Goal: Task Accomplishment & Management: Manage account settings

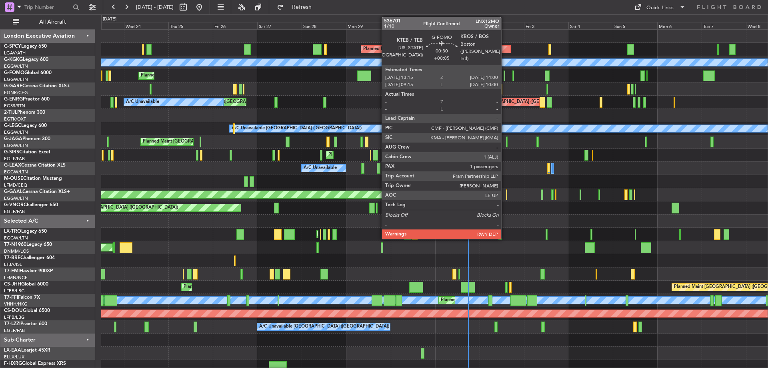
click at [505, 74] on div at bounding box center [505, 75] width 2 height 11
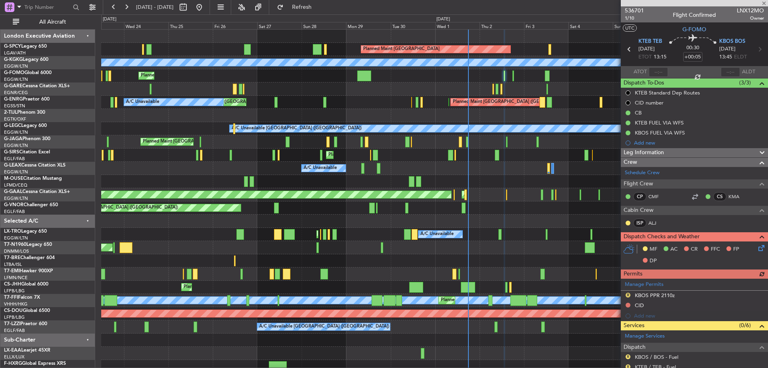
click at [757, 245] on icon at bounding box center [760, 246] width 6 height 6
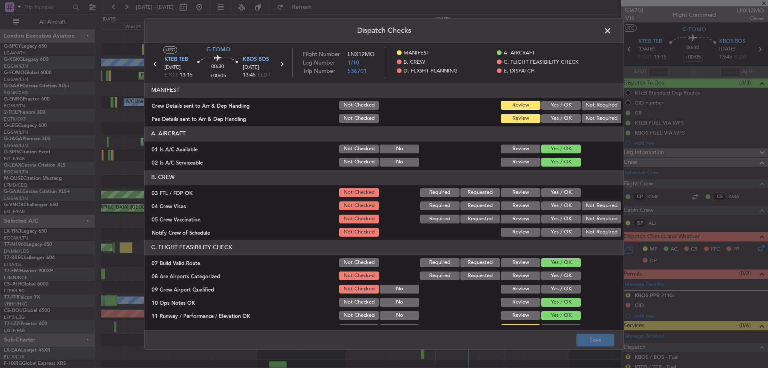
click at [612, 29] on span at bounding box center [612, 33] width 0 height 16
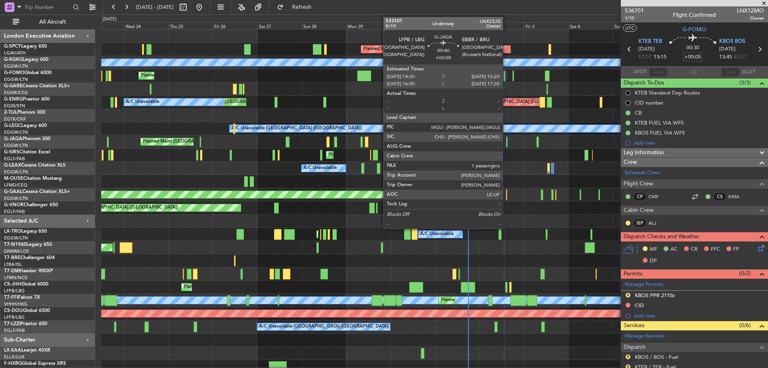
click at [507, 140] on div at bounding box center [507, 141] width 2 height 11
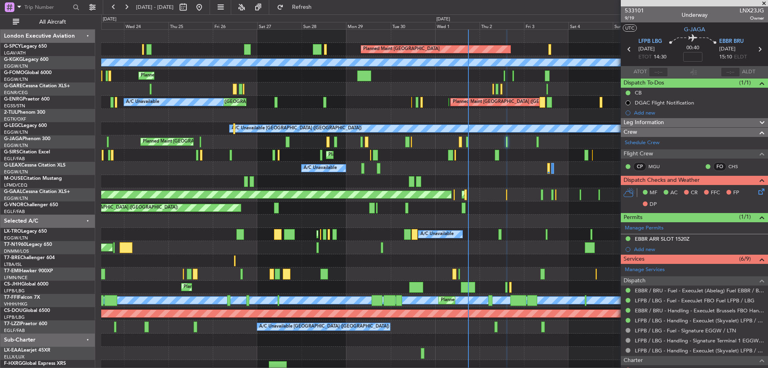
click at [757, 192] on icon at bounding box center [760, 190] width 6 height 6
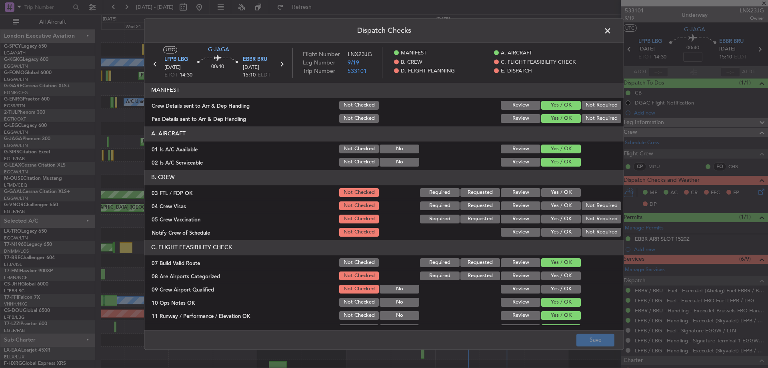
click at [563, 198] on div "Yes / OK" at bounding box center [560, 192] width 40 height 11
click at [565, 196] on button "Yes / OK" at bounding box center [561, 192] width 40 height 9
click at [596, 207] on button "Not Required" at bounding box center [602, 205] width 40 height 9
drag, startPoint x: 582, startPoint y: 217, endPoint x: 561, endPoint y: 230, distance: 24.8
click at [582, 218] on button "Not Required" at bounding box center [602, 218] width 40 height 9
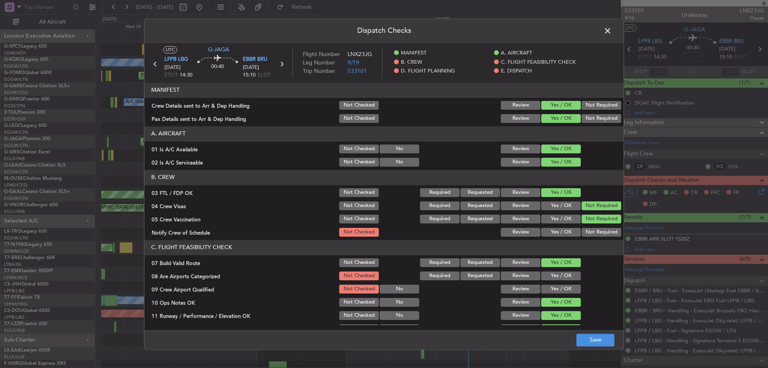
click at [560, 230] on button "Yes / OK" at bounding box center [561, 232] width 40 height 9
click at [553, 274] on button "Yes / OK" at bounding box center [561, 275] width 40 height 9
click at [550, 285] on div "Yes / OK" at bounding box center [560, 288] width 40 height 11
click at [552, 288] on button "Yes / OK" at bounding box center [561, 288] width 40 height 9
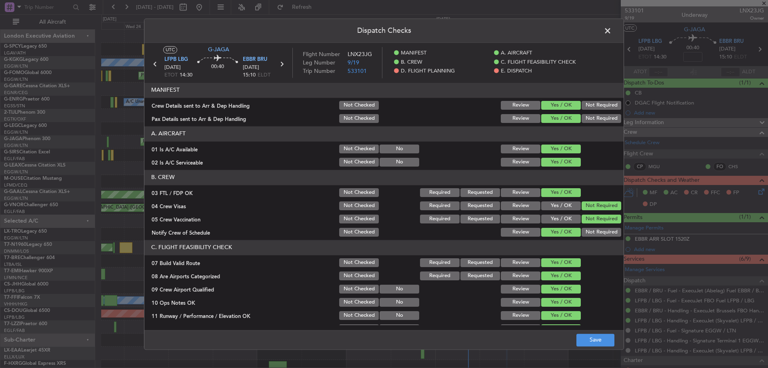
drag, startPoint x: 591, startPoint y: 333, endPoint x: 599, endPoint y: 348, distance: 17.4
click at [593, 340] on footer "Save" at bounding box center [383, 339] width 479 height 19
click at [603, 341] on button "Save" at bounding box center [596, 339] width 38 height 13
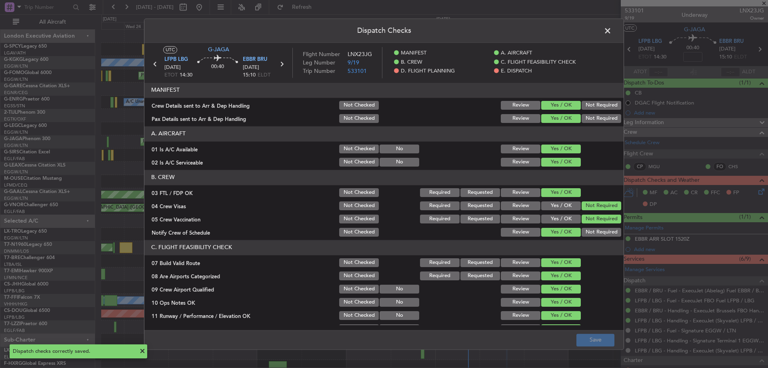
click at [612, 28] on span at bounding box center [612, 33] width 0 height 16
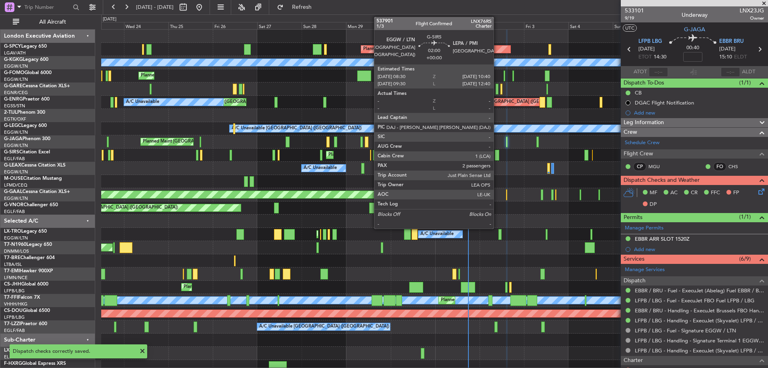
click at [497, 153] on div at bounding box center [497, 155] width 4 height 11
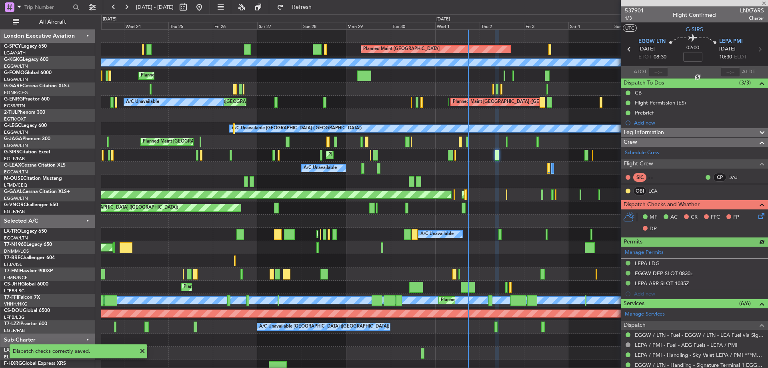
click at [757, 212] on icon at bounding box center [760, 214] width 6 height 6
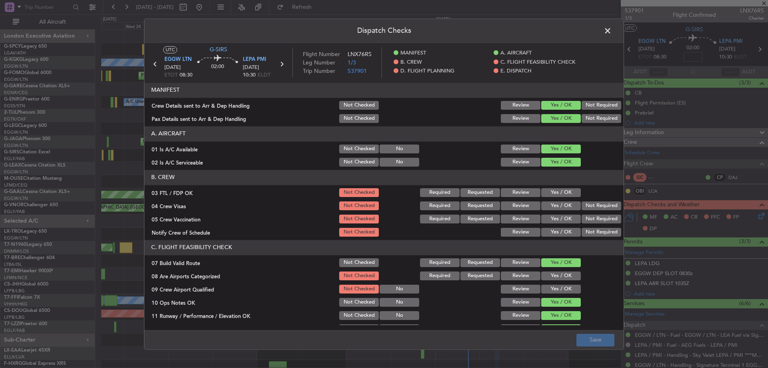
drag, startPoint x: 548, startPoint y: 192, endPoint x: 557, endPoint y: 192, distance: 8.4
click at [551, 192] on button "Yes / OK" at bounding box center [561, 192] width 40 height 9
click at [595, 204] on button "Not Required" at bounding box center [602, 205] width 40 height 9
click at [592, 219] on button "Not Required" at bounding box center [602, 218] width 40 height 9
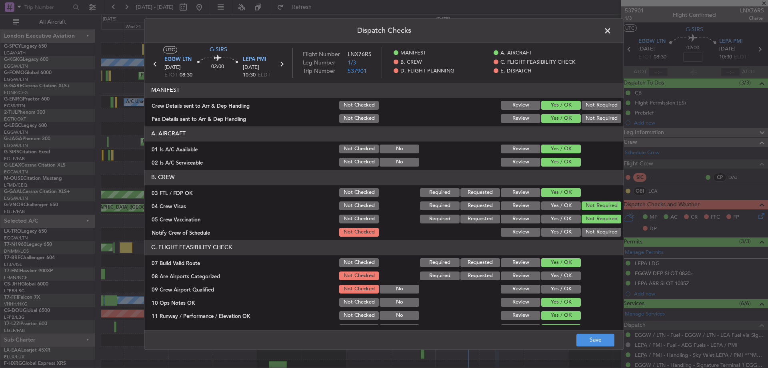
click at [561, 232] on button "Yes / OK" at bounding box center [561, 232] width 40 height 9
click at [555, 276] on button "Yes / OK" at bounding box center [561, 275] width 40 height 9
drag, startPoint x: 555, startPoint y: 288, endPoint x: 583, endPoint y: 327, distance: 47.7
click at [556, 288] on button "Yes / OK" at bounding box center [561, 288] width 40 height 9
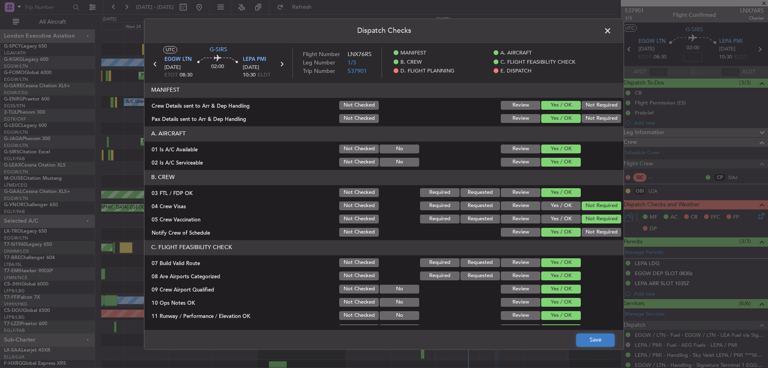
click at [597, 342] on button "Save" at bounding box center [596, 339] width 38 height 13
click at [612, 30] on span at bounding box center [612, 33] width 0 height 16
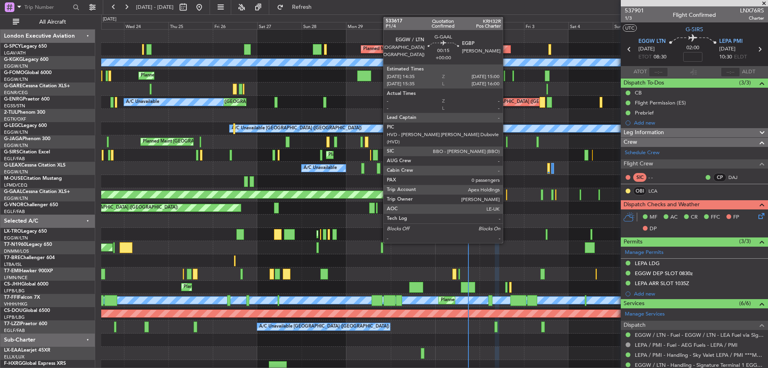
click at [507, 193] on div at bounding box center [506, 194] width 1 height 11
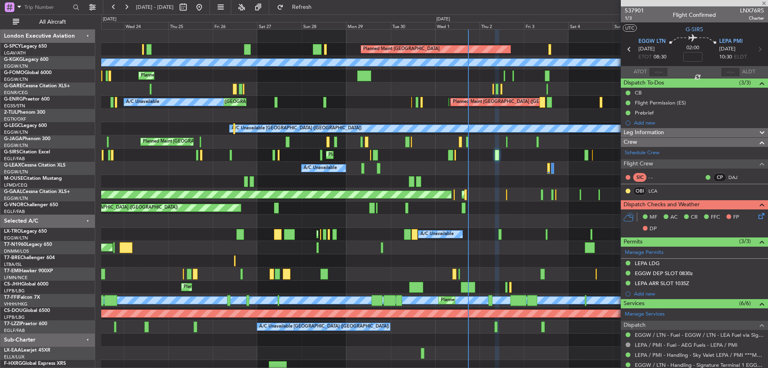
type input "0"
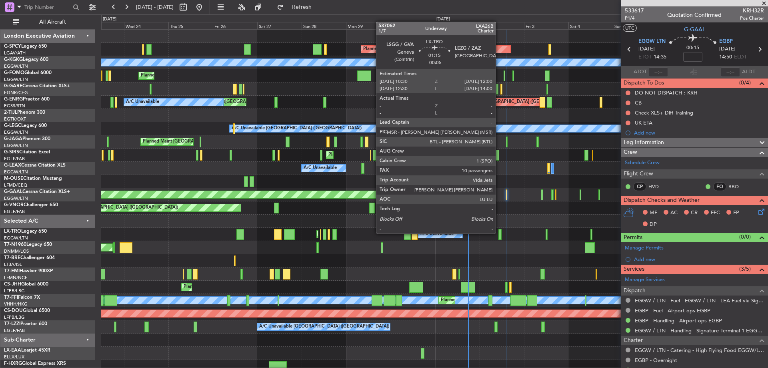
click at [499, 232] on div at bounding box center [500, 234] width 3 height 11
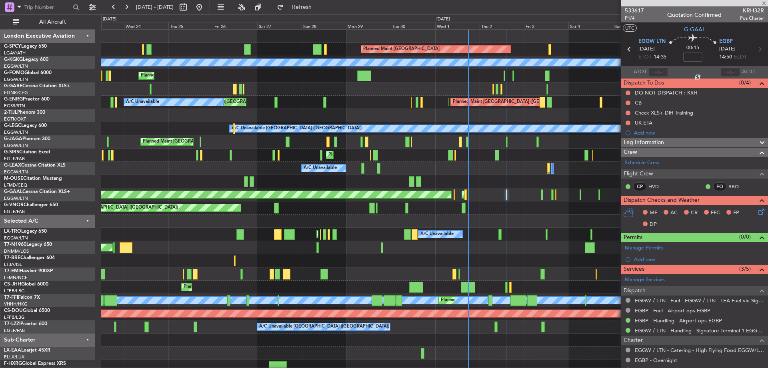
type input "-00:05"
type input "10"
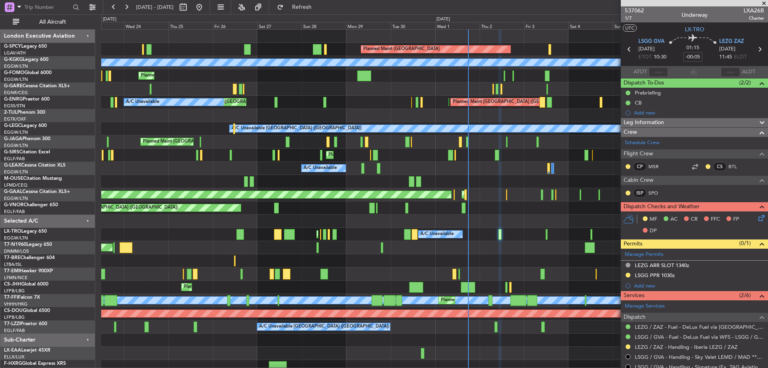
click at [758, 215] on icon at bounding box center [760, 216] width 6 height 6
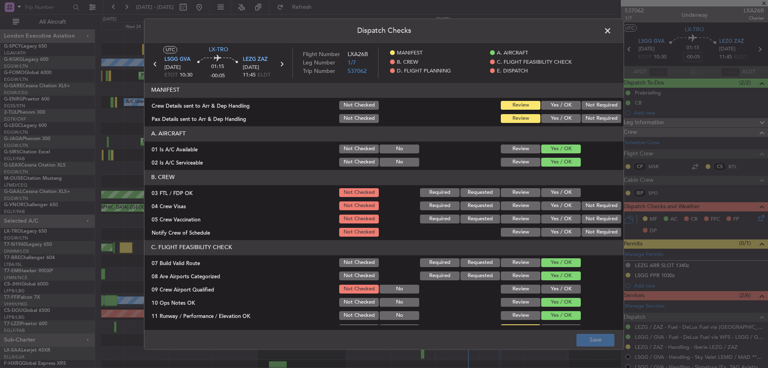
click at [564, 189] on button "Yes / OK" at bounding box center [561, 192] width 40 height 9
click at [586, 204] on button "Not Required" at bounding box center [602, 205] width 40 height 9
drag, startPoint x: 577, startPoint y: 219, endPoint x: 559, endPoint y: 234, distance: 23.3
click at [582, 221] on button "Not Required" at bounding box center [602, 218] width 40 height 9
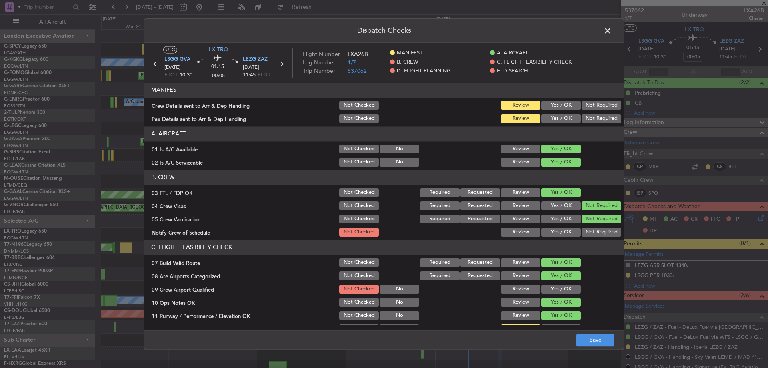
click at [558, 235] on button "Yes / OK" at bounding box center [561, 232] width 40 height 9
click at [550, 288] on button "Yes / OK" at bounding box center [561, 288] width 40 height 9
click at [604, 343] on button "Save" at bounding box center [596, 339] width 38 height 13
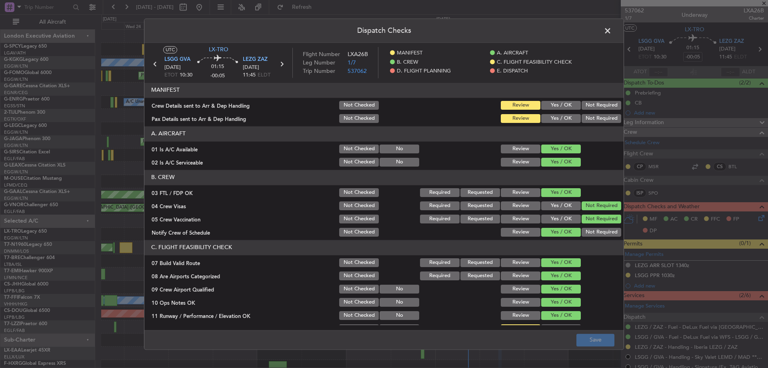
click at [612, 32] on span at bounding box center [612, 33] width 0 height 16
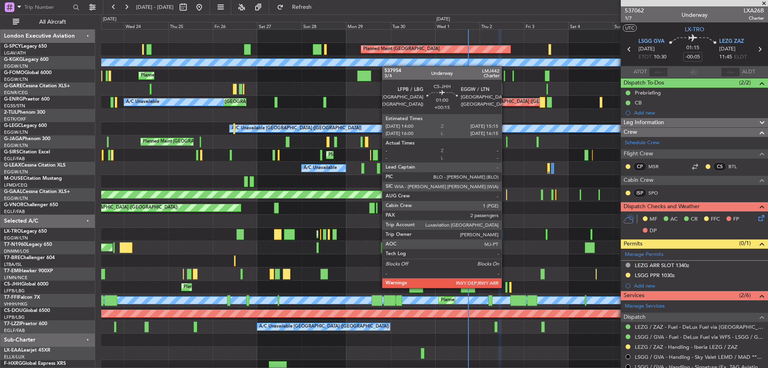
click at [505, 287] on div at bounding box center [506, 287] width 2 height 11
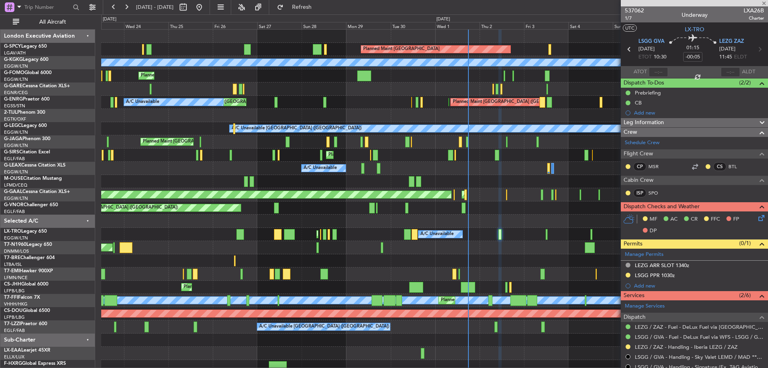
type input "+00:15"
type input "2"
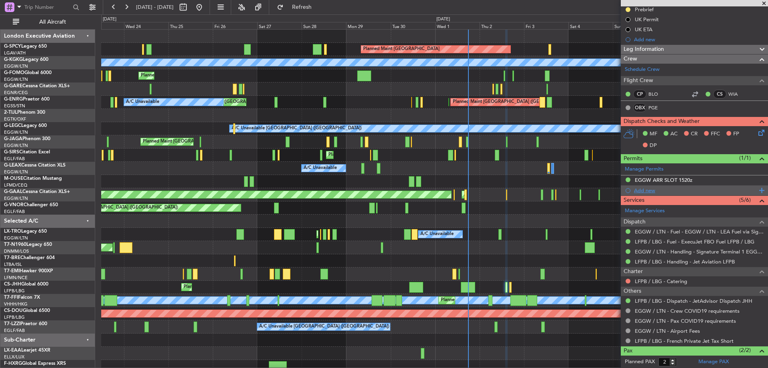
scroll to position [140, 0]
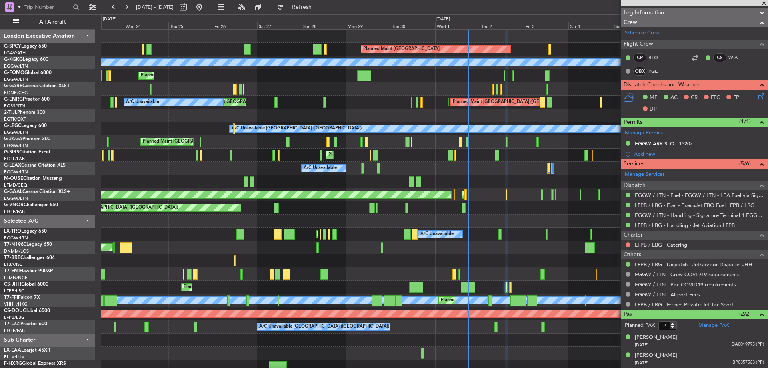
click at [757, 93] on icon at bounding box center [760, 95] width 6 height 6
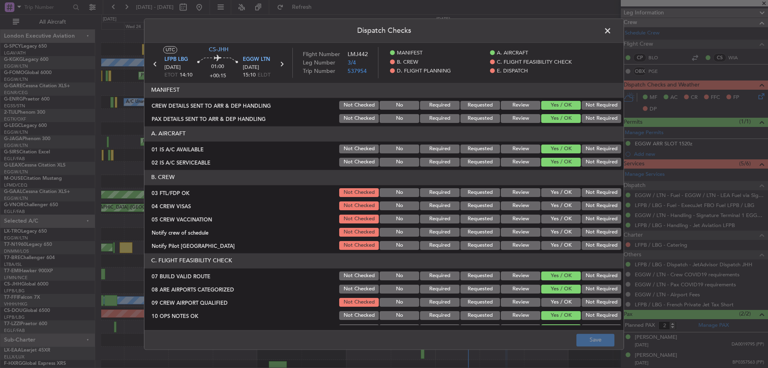
drag, startPoint x: 549, startPoint y: 191, endPoint x: 569, endPoint y: 196, distance: 20.8
click at [549, 191] on button "Yes / OK" at bounding box center [561, 192] width 40 height 9
click at [593, 204] on button "Not Required" at bounding box center [602, 205] width 40 height 9
click at [592, 215] on button "Not Required" at bounding box center [602, 218] width 40 height 9
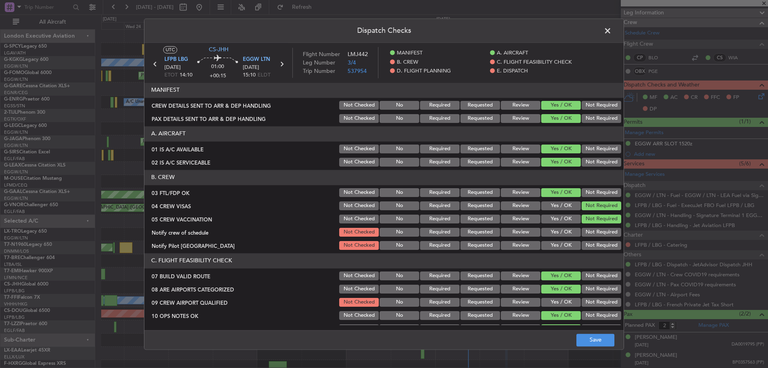
click at [564, 233] on button "Yes / OK" at bounding box center [561, 232] width 40 height 9
drag, startPoint x: 557, startPoint y: 246, endPoint x: 554, endPoint y: 276, distance: 30.2
click at [557, 246] on button "Yes / OK" at bounding box center [561, 245] width 40 height 9
click at [551, 300] on button "Yes / OK" at bounding box center [561, 302] width 40 height 9
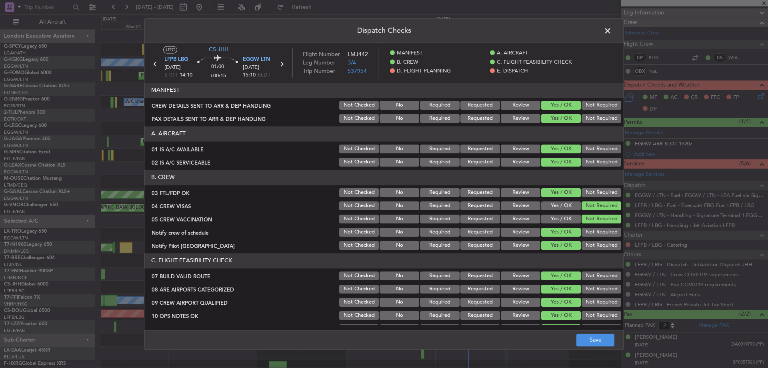
click at [595, 332] on footer "Save" at bounding box center [383, 339] width 479 height 19
click at [592, 341] on button "Save" at bounding box center [596, 339] width 38 height 13
click at [612, 33] on span at bounding box center [612, 33] width 0 height 16
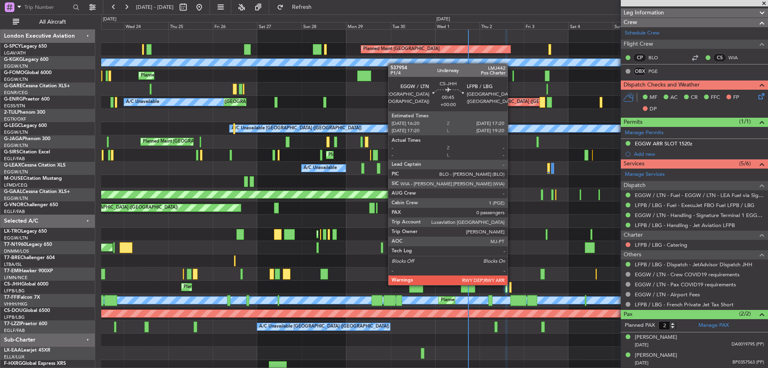
click at [512, 284] on div "Planned Maint [GEOGRAPHIC_DATA] ([GEOGRAPHIC_DATA]) Planned Maint [GEOGRAPHIC_D…" at bounding box center [434, 286] width 667 height 13
click at [511, 285] on div at bounding box center [510, 287] width 2 height 11
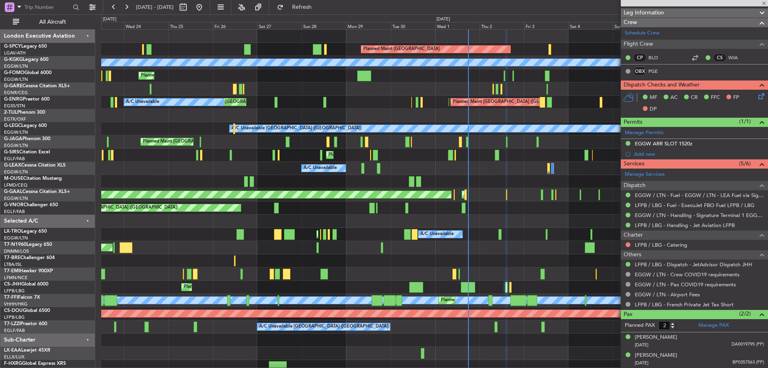
type input "0"
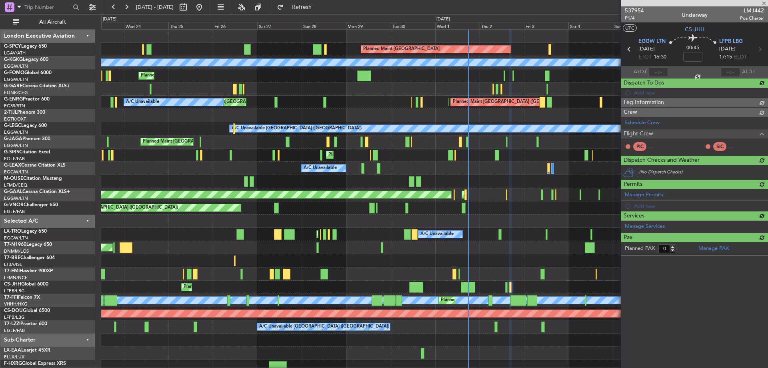
scroll to position [0, 0]
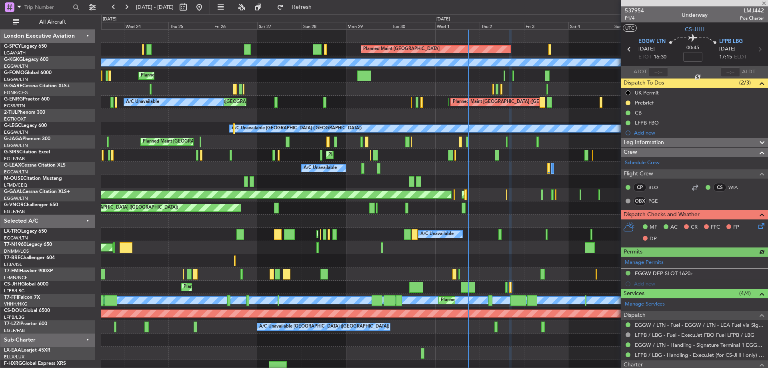
click at [757, 226] on icon at bounding box center [760, 224] width 6 height 6
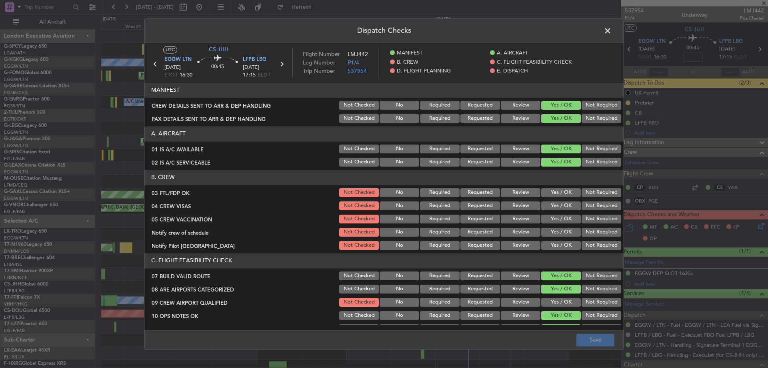
click at [558, 190] on button "Yes / OK" at bounding box center [561, 192] width 40 height 9
click at [605, 206] on button "Not Required" at bounding box center [602, 205] width 40 height 9
click at [600, 220] on button "Not Required" at bounding box center [602, 218] width 40 height 9
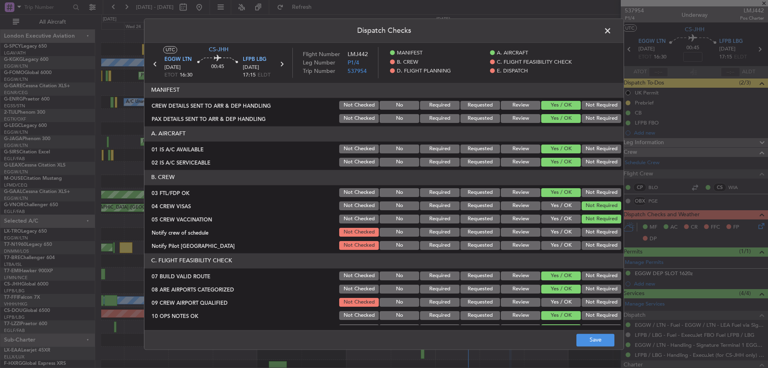
click at [563, 232] on button "Yes / OK" at bounding box center [561, 232] width 40 height 9
click at [555, 248] on button "Yes / OK" at bounding box center [561, 245] width 40 height 9
click at [567, 299] on button "Yes / OK" at bounding box center [561, 302] width 40 height 9
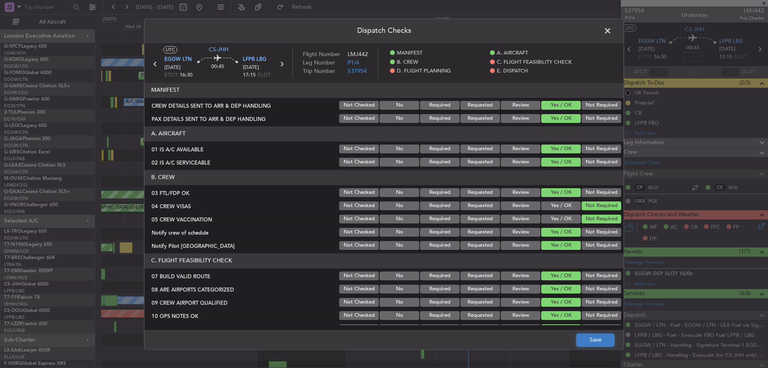
click at [590, 337] on button "Save" at bounding box center [596, 339] width 38 height 13
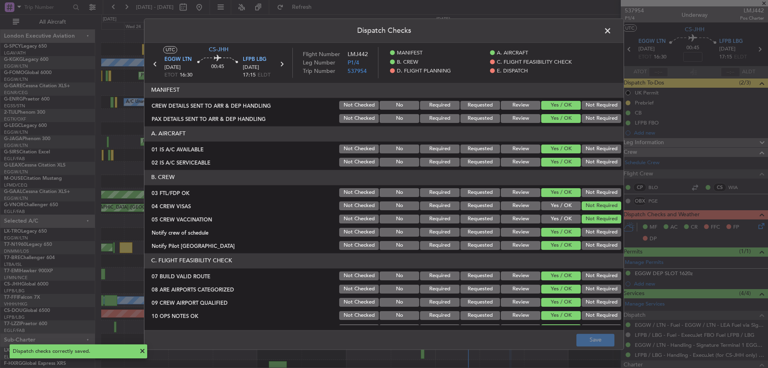
click at [612, 27] on span at bounding box center [612, 33] width 0 height 16
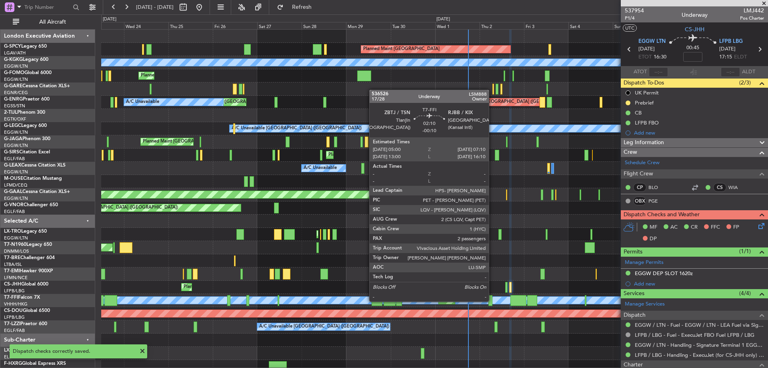
click at [493, 300] on div at bounding box center [491, 300] width 4 height 11
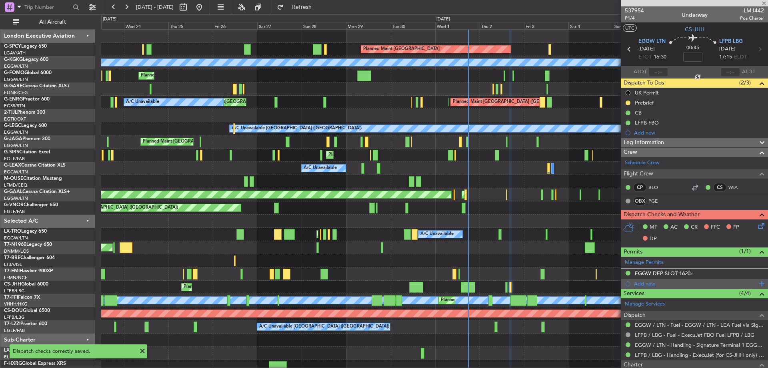
type input "-00:10"
type input "2"
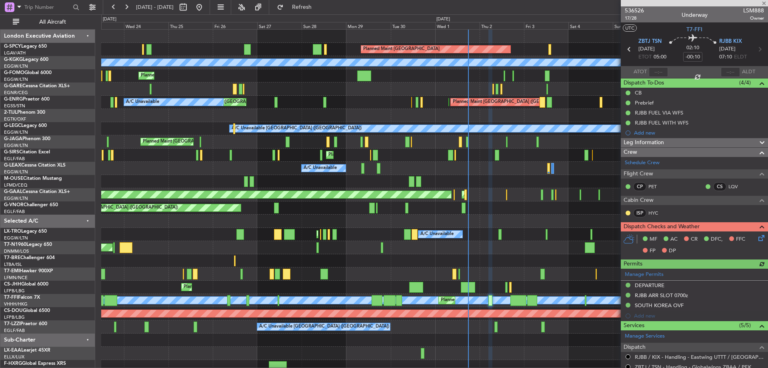
click at [760, 237] on icon at bounding box center [760, 236] width 6 height 6
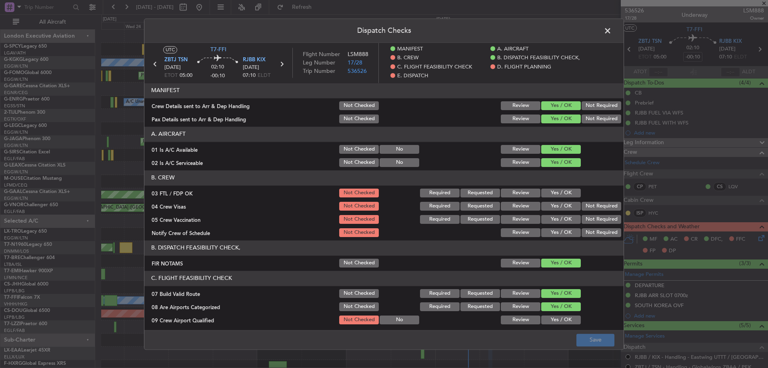
click at [609, 23] on header "Dispatch Checks" at bounding box center [383, 31] width 479 height 24
click at [562, 192] on button "Yes / OK" at bounding box center [561, 192] width 40 height 9
click at [597, 205] on button "Not Required" at bounding box center [602, 206] width 40 height 9
click at [596, 215] on button "Not Required" at bounding box center [602, 219] width 40 height 9
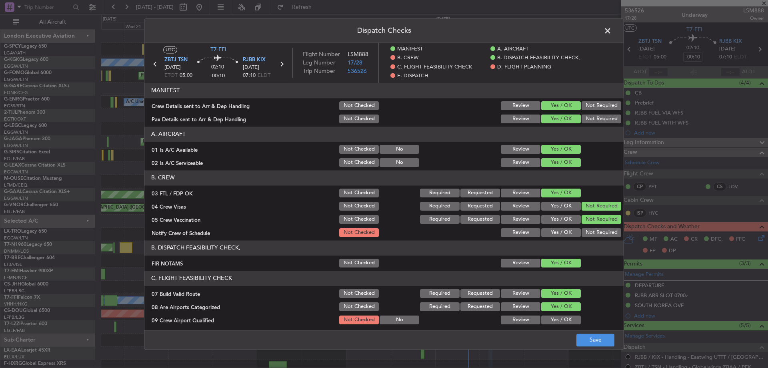
click at [566, 234] on button "Yes / OK" at bounding box center [561, 232] width 40 height 9
drag, startPoint x: 555, startPoint y: 322, endPoint x: 574, endPoint y: 330, distance: 21.0
click at [555, 322] on button "Yes / OK" at bounding box center [561, 319] width 40 height 9
click at [598, 336] on button "Save" at bounding box center [596, 339] width 38 height 13
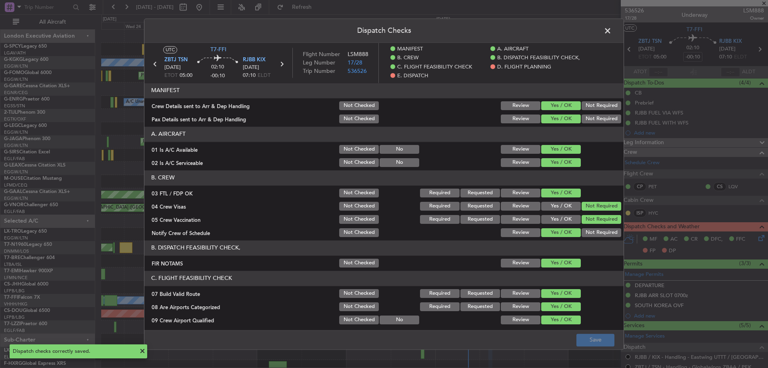
click at [612, 30] on span at bounding box center [612, 33] width 0 height 16
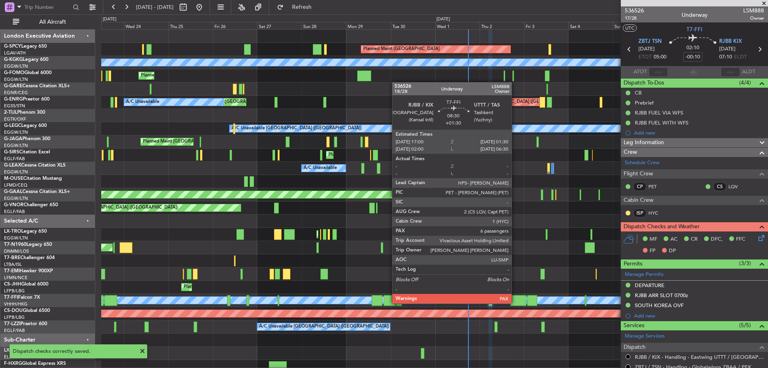
click at [515, 302] on div at bounding box center [519, 300] width 16 height 11
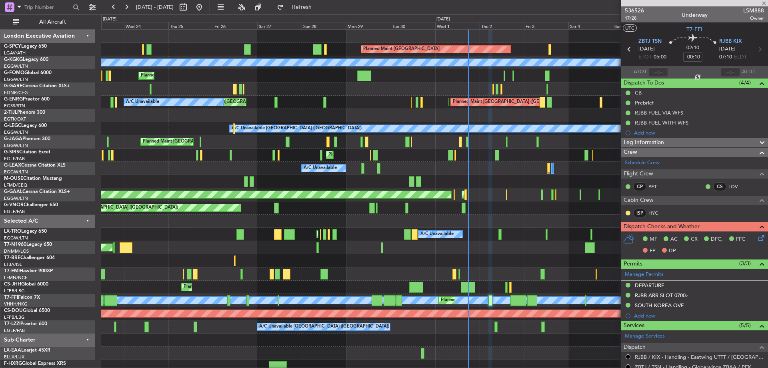
type input "+01:30"
type input "6"
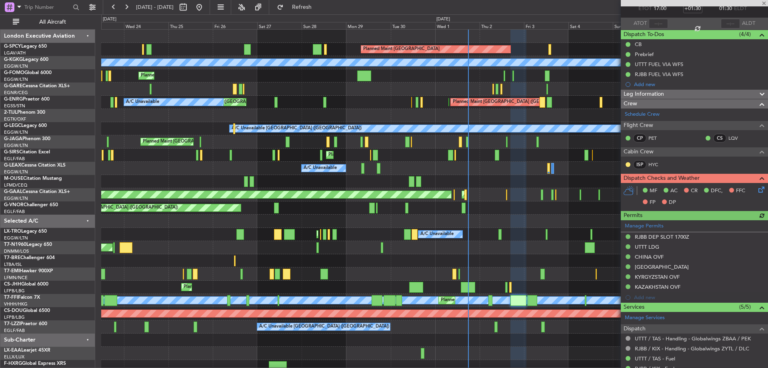
scroll to position [120, 0]
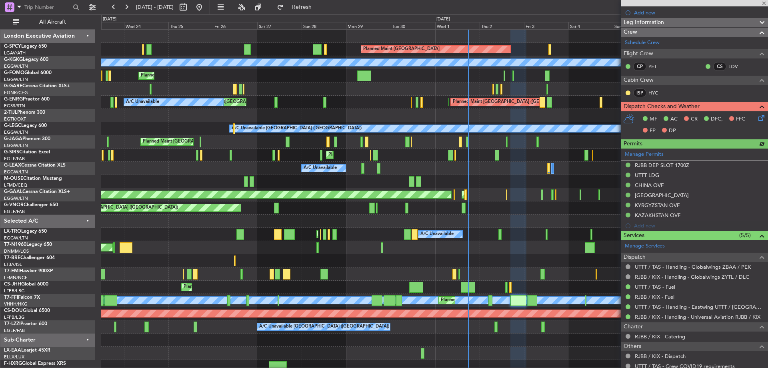
click at [757, 115] on icon at bounding box center [760, 116] width 6 height 6
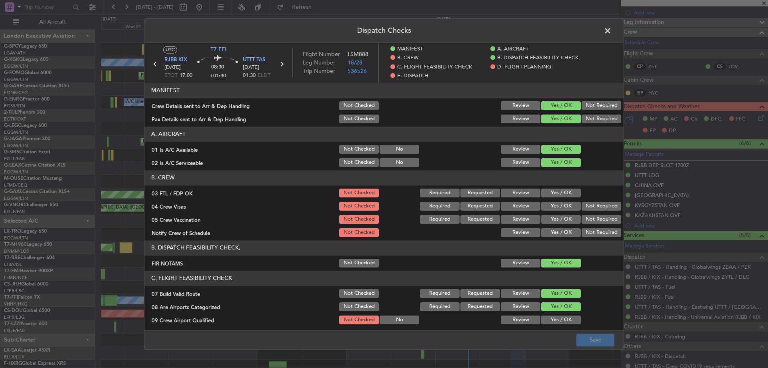
click at [567, 188] on button "Yes / OK" at bounding box center [561, 192] width 40 height 9
drag, startPoint x: 592, startPoint y: 202, endPoint x: 591, endPoint y: 214, distance: 11.6
click at [593, 204] on button "Not Required" at bounding box center [602, 206] width 40 height 9
drag, startPoint x: 589, startPoint y: 219, endPoint x: 580, endPoint y: 223, distance: 10.4
click at [589, 219] on button "Not Required" at bounding box center [602, 219] width 40 height 9
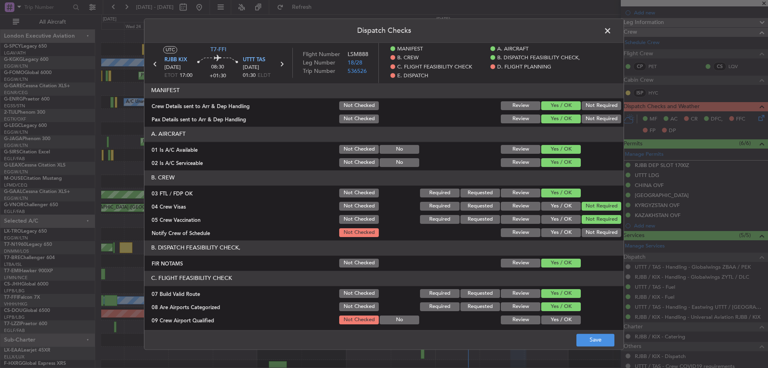
drag, startPoint x: 551, startPoint y: 229, endPoint x: 557, endPoint y: 288, distance: 59.6
click at [551, 230] on button "Yes / OK" at bounding box center [561, 232] width 40 height 9
drag, startPoint x: 553, startPoint y: 318, endPoint x: 565, endPoint y: 327, distance: 14.9
click at [554, 319] on button "Yes / OK" at bounding box center [561, 319] width 40 height 9
click at [585, 333] on footer "Save" at bounding box center [383, 339] width 479 height 19
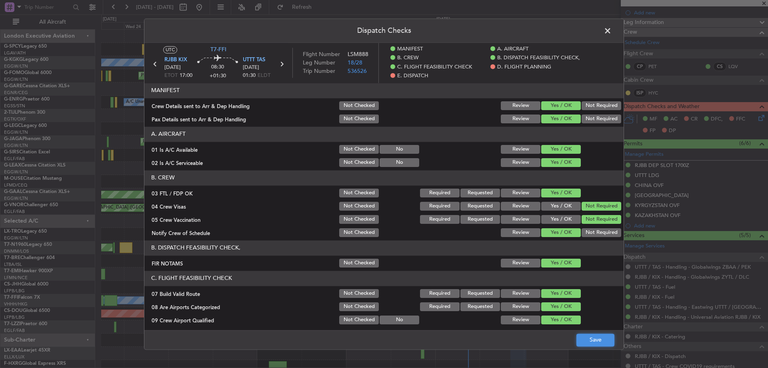
click at [591, 337] on button "Save" at bounding box center [596, 339] width 38 height 13
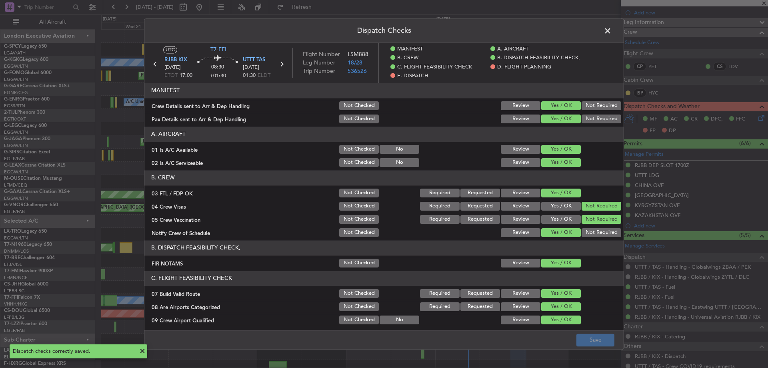
click at [612, 30] on span at bounding box center [612, 33] width 0 height 16
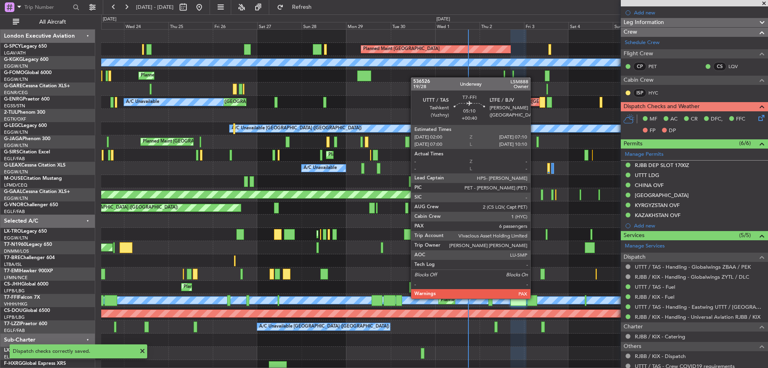
click at [534, 298] on div at bounding box center [532, 300] width 10 height 11
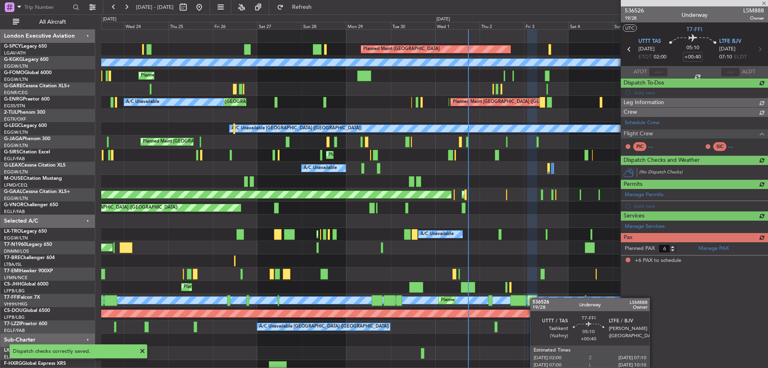
scroll to position [0, 0]
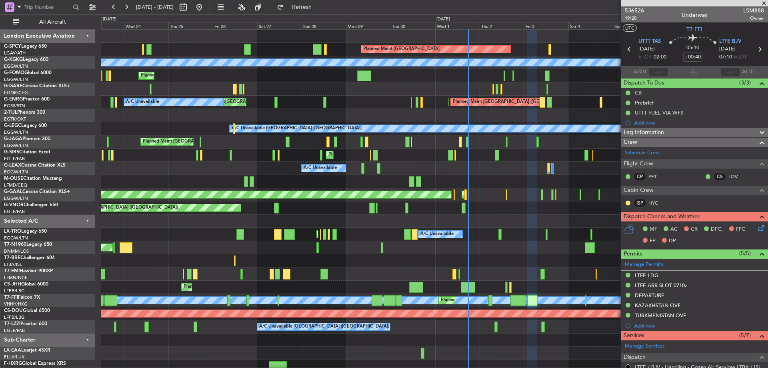
click at [757, 226] on icon at bounding box center [760, 226] width 6 height 6
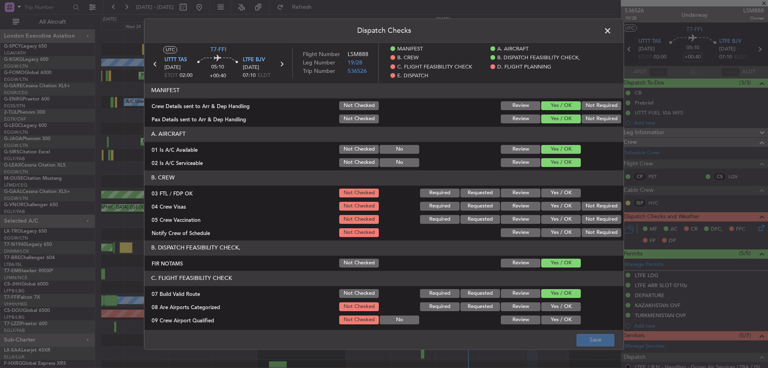
drag, startPoint x: 563, startPoint y: 189, endPoint x: 575, endPoint y: 204, distance: 18.8
click at [565, 191] on button "Yes / OK" at bounding box center [561, 192] width 40 height 9
drag, startPoint x: 582, startPoint y: 204, endPoint x: 583, endPoint y: 210, distance: 6.8
click at [583, 203] on button "Not Required" at bounding box center [602, 206] width 40 height 9
drag, startPoint x: 583, startPoint y: 218, endPoint x: 565, endPoint y: 232, distance: 22.8
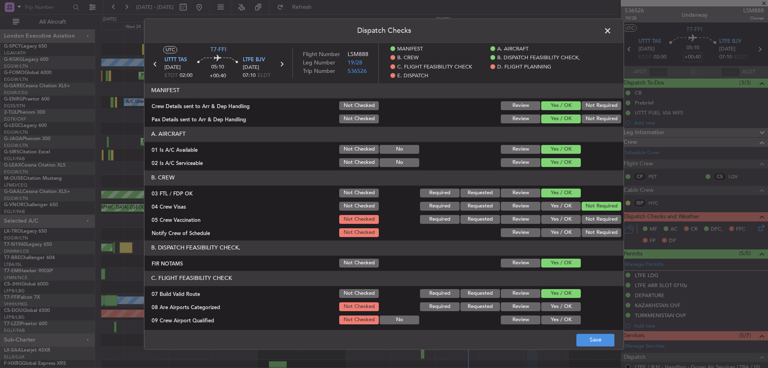
click at [583, 221] on button "Not Required" at bounding box center [602, 219] width 40 height 9
drag, startPoint x: 565, startPoint y: 233, endPoint x: 544, endPoint y: 263, distance: 37.0
click at [563, 237] on div "Yes / OK" at bounding box center [560, 232] width 40 height 11
drag, startPoint x: 542, startPoint y: 304, endPoint x: 545, endPoint y: 318, distance: 14.4
click at [543, 306] on button "Yes / OK" at bounding box center [561, 306] width 40 height 9
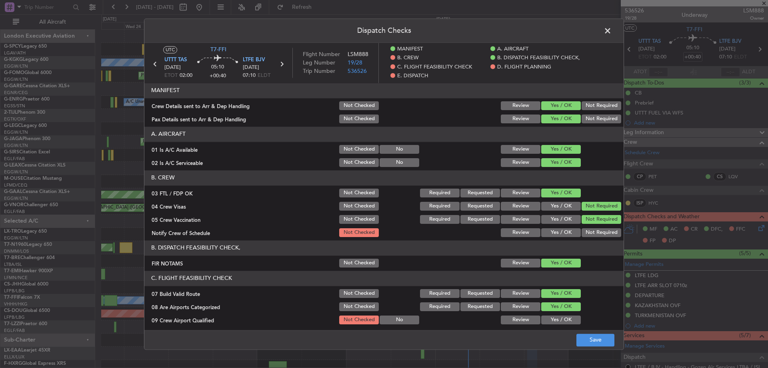
drag, startPoint x: 545, startPoint y: 318, endPoint x: 567, endPoint y: 329, distance: 24.3
click at [545, 319] on button "Yes / OK" at bounding box center [561, 319] width 40 height 9
click at [594, 337] on button "Save" at bounding box center [596, 339] width 38 height 13
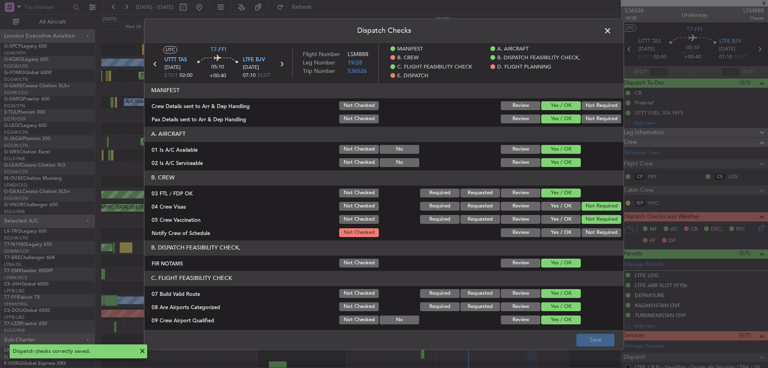
click at [612, 26] on span at bounding box center [612, 33] width 0 height 16
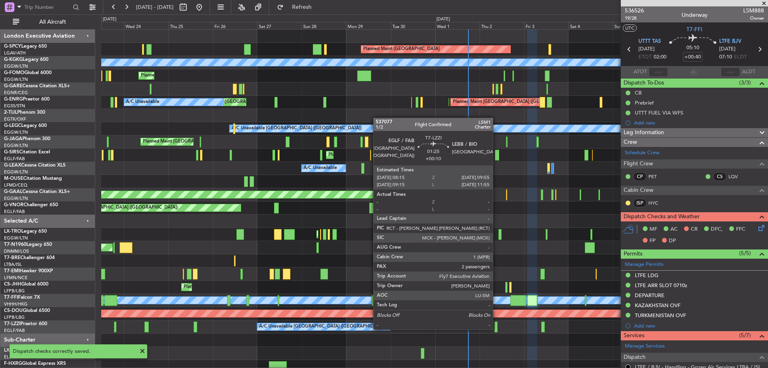
click at [497, 328] on div at bounding box center [496, 326] width 3 height 11
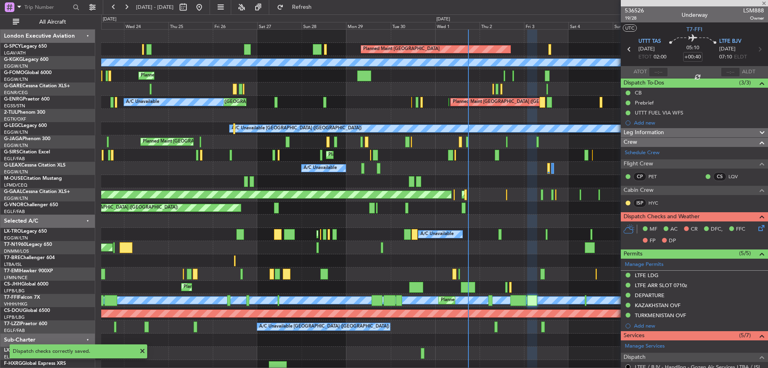
type input "+00:10"
type input "2"
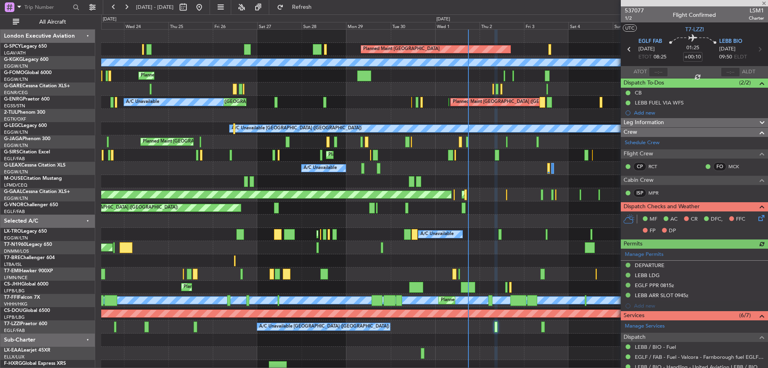
click at [757, 218] on icon at bounding box center [760, 216] width 6 height 6
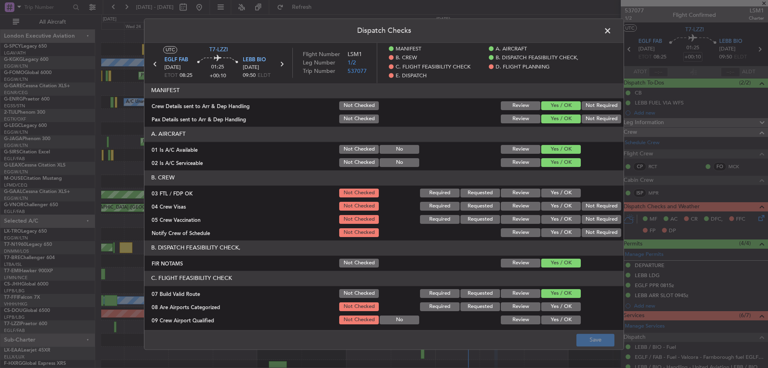
drag, startPoint x: 557, startPoint y: 190, endPoint x: 574, endPoint y: 202, distance: 20.5
click at [558, 190] on button "Yes / OK" at bounding box center [561, 192] width 40 height 9
click at [583, 204] on button "Not Required" at bounding box center [602, 206] width 40 height 9
drag, startPoint x: 583, startPoint y: 219, endPoint x: 567, endPoint y: 228, distance: 18.5
click at [582, 220] on button "Not Required" at bounding box center [602, 219] width 40 height 9
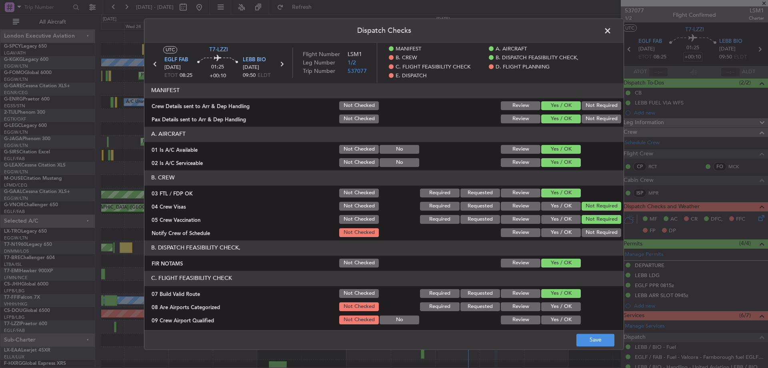
drag, startPoint x: 563, startPoint y: 231, endPoint x: 548, endPoint y: 286, distance: 57.1
click at [562, 233] on button "Yes / OK" at bounding box center [561, 232] width 40 height 9
click at [556, 304] on button "Yes / OK" at bounding box center [561, 306] width 40 height 9
drag, startPoint x: 553, startPoint y: 319, endPoint x: 577, endPoint y: 330, distance: 26.7
click at [553, 321] on button "Yes / OK" at bounding box center [561, 319] width 40 height 9
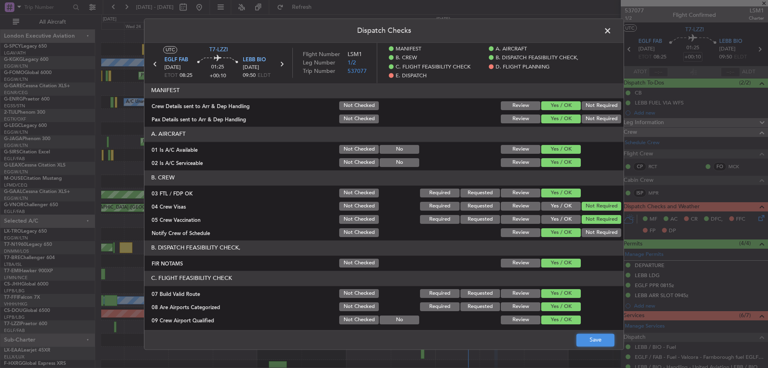
click at [593, 335] on button "Save" at bounding box center [596, 339] width 38 height 13
click at [612, 32] on span at bounding box center [612, 33] width 0 height 16
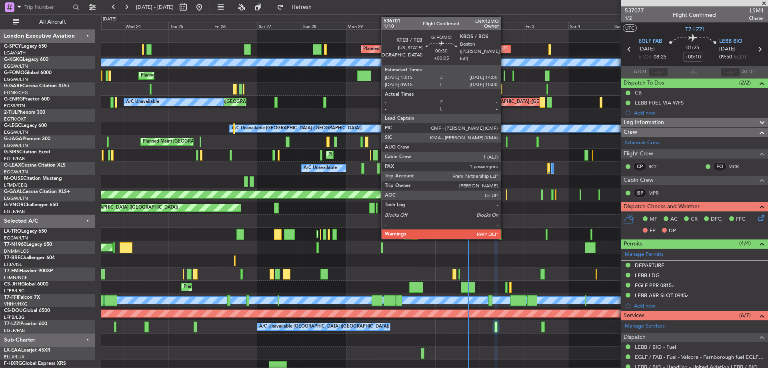
click at [505, 73] on div at bounding box center [505, 75] width 2 height 11
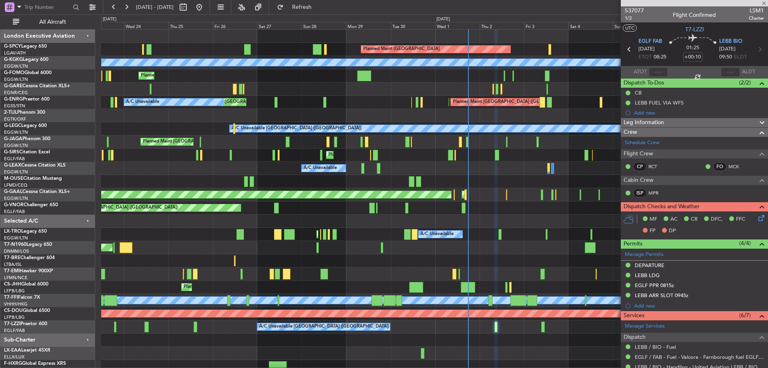
type input "+00:05"
type input "1"
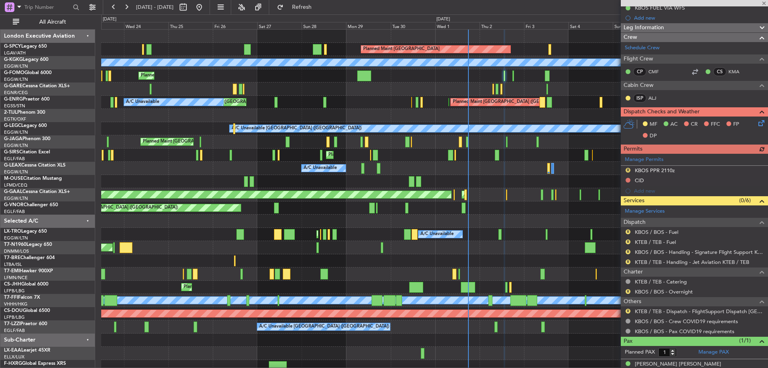
scroll to position [134, 0]
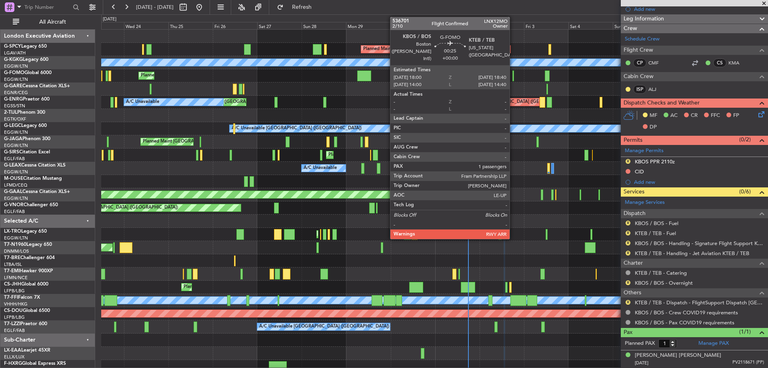
click at [513, 76] on div at bounding box center [514, 75] width 2 height 11
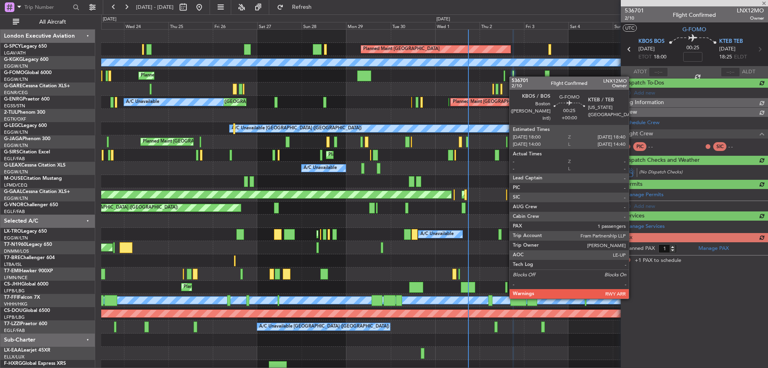
scroll to position [0, 0]
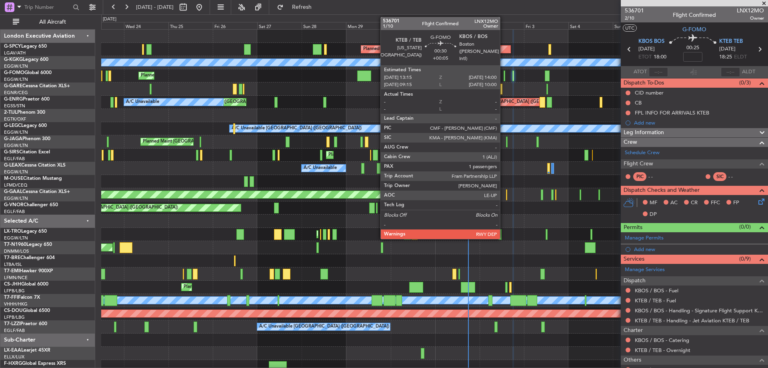
click at [504, 76] on div at bounding box center [505, 75] width 2 height 11
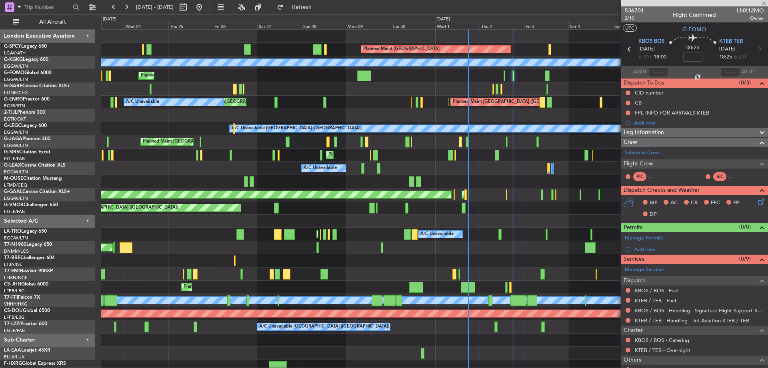
type input "+00:05"
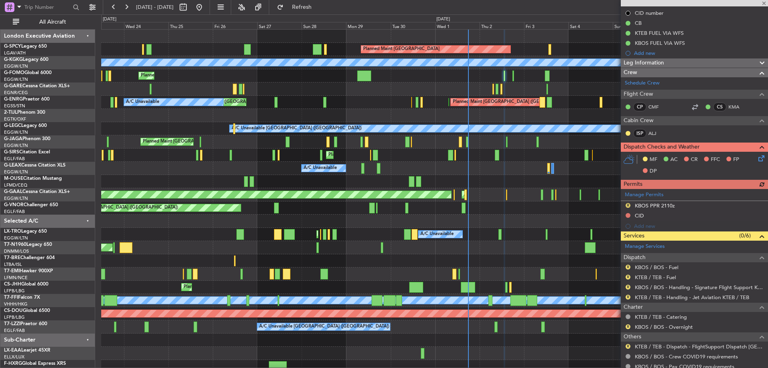
scroll to position [120, 0]
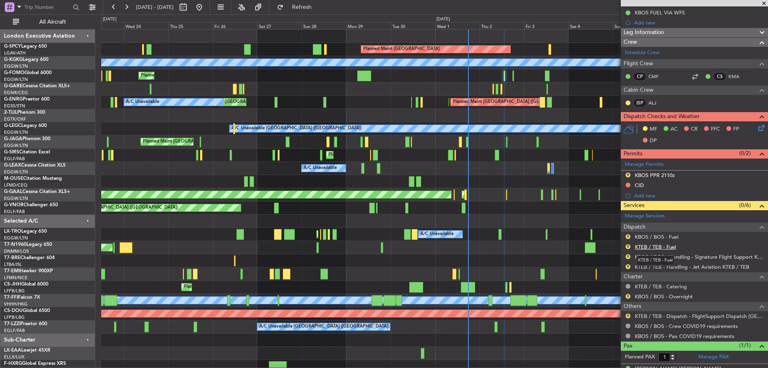
click at [660, 248] on link "KTEB / TEB - Fuel" at bounding box center [655, 246] width 41 height 7
click at [319, 10] on span "Refresh" at bounding box center [302, 7] width 34 height 6
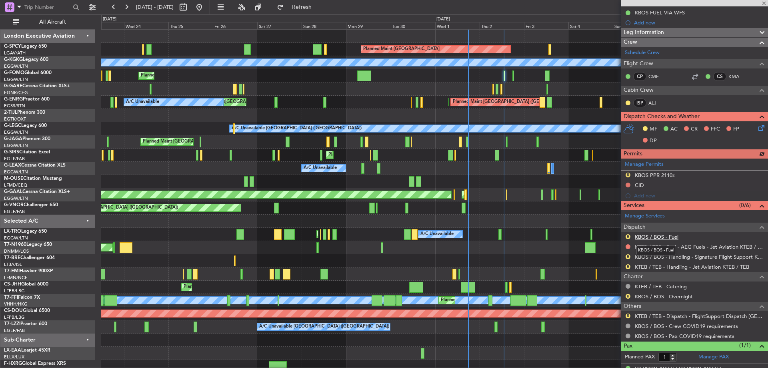
click at [660, 236] on link "KBOS / BOS - Fuel" at bounding box center [657, 236] width 44 height 7
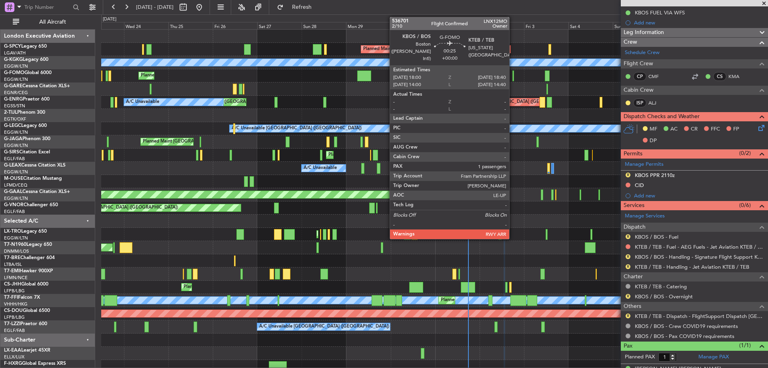
click at [513, 72] on div at bounding box center [514, 75] width 2 height 11
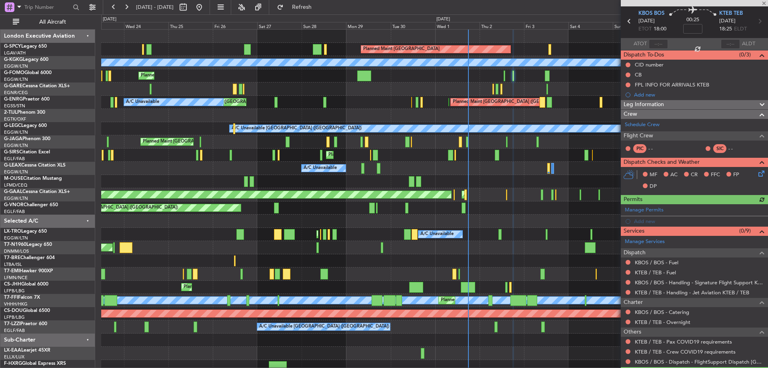
scroll to position [67, 0]
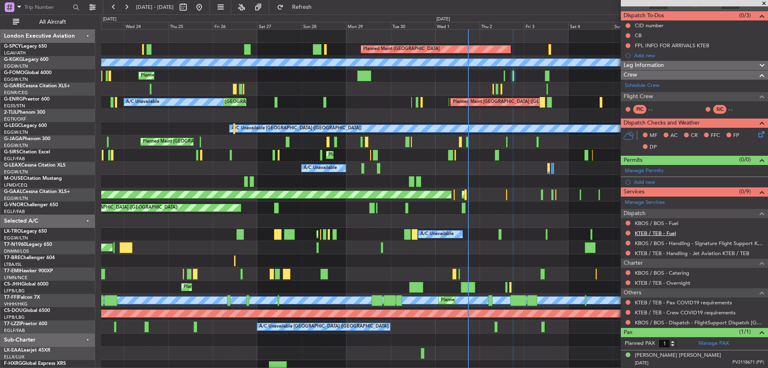
click at [664, 232] on link "KTEB / TEB - Fuel" at bounding box center [655, 233] width 41 height 7
click at [665, 220] on link "KBOS / BOS - Fuel" at bounding box center [657, 223] width 44 height 7
click at [645, 84] on link "Schedule Crew" at bounding box center [642, 86] width 35 height 8
click at [321, 2] on button "Refresh" at bounding box center [297, 7] width 48 height 13
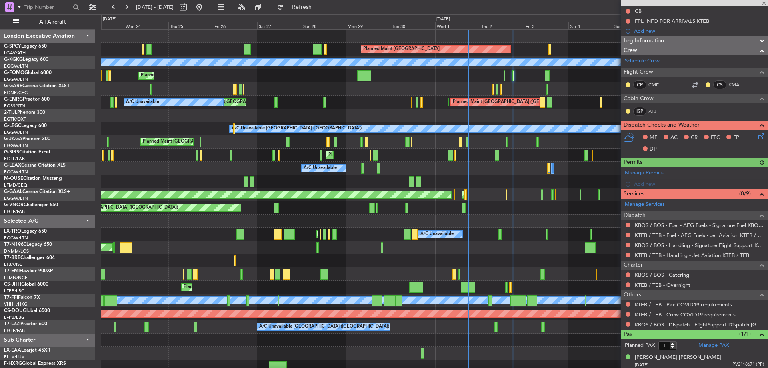
scroll to position [94, 0]
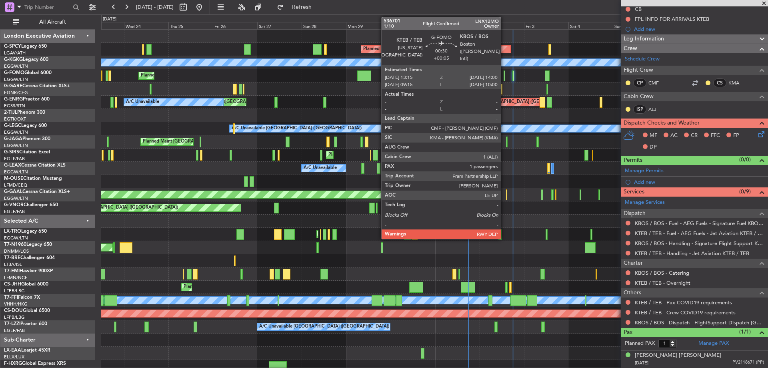
click at [505, 74] on div at bounding box center [505, 75] width 2 height 11
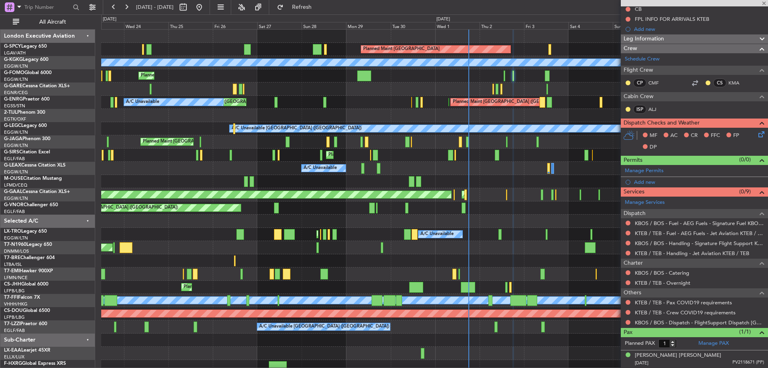
type input "+00:05"
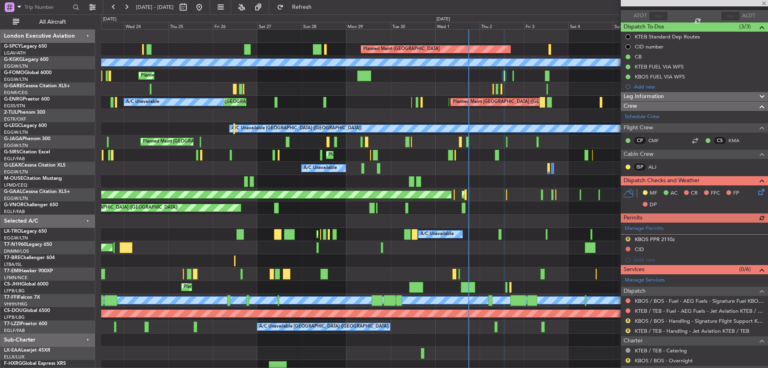
scroll to position [134, 0]
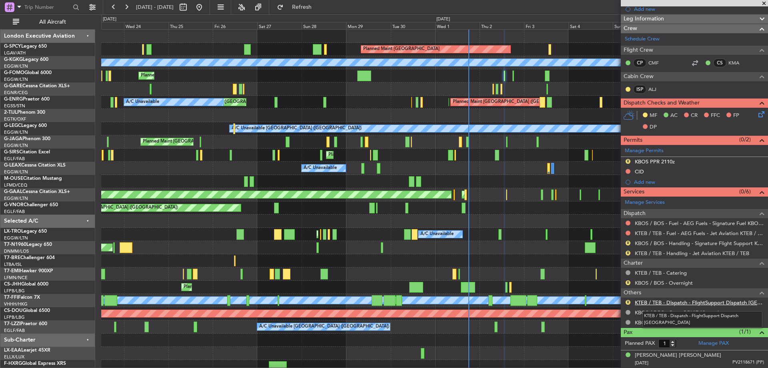
click at [739, 302] on link "KTEB / TEB - Dispatch - FlightSupport Dispatch [GEOGRAPHIC_DATA]" at bounding box center [699, 302] width 129 height 7
click at [312, 2] on button "Refresh" at bounding box center [297, 7] width 48 height 13
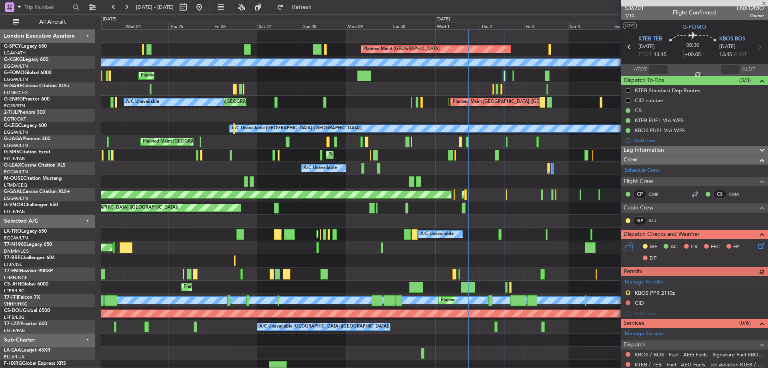
scroll to position [0, 0]
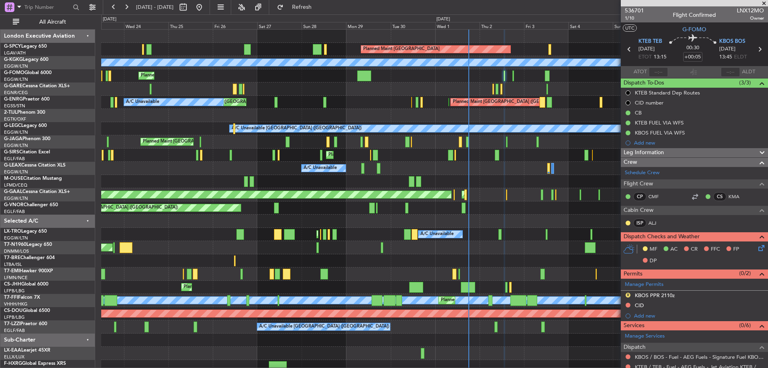
click at [767, 0] on span at bounding box center [764, 3] width 8 height 7
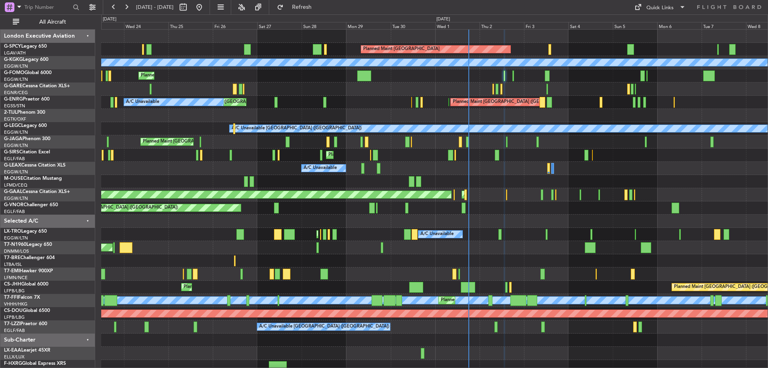
type input "0"
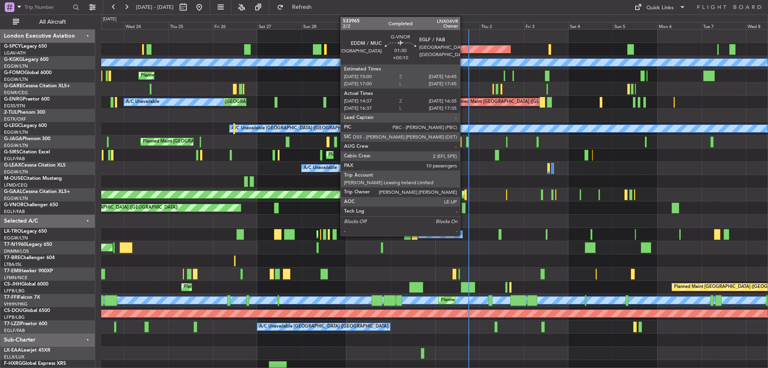
click at [464, 206] on div at bounding box center [464, 207] width 4 height 11
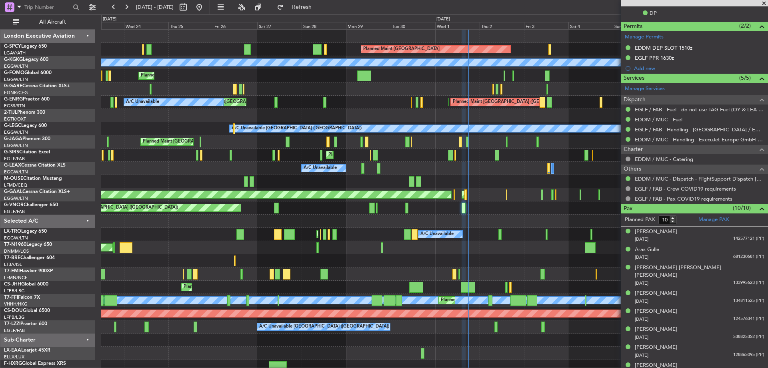
scroll to position [264, 0]
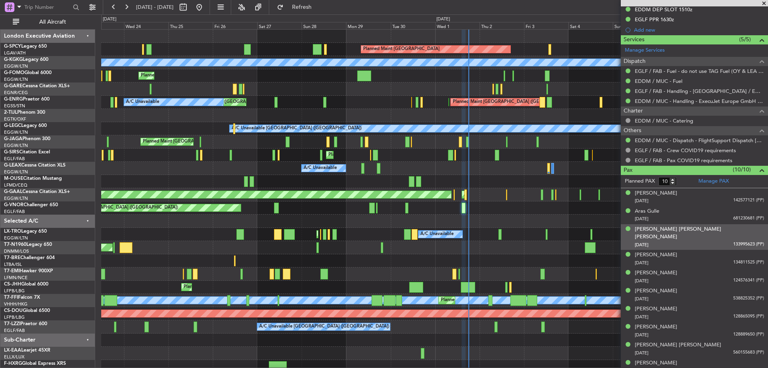
click at [736, 226] on div "[PERSON_NAME] [PERSON_NAME] [PERSON_NAME] [DATE] 133995623 (PP)" at bounding box center [699, 237] width 129 height 24
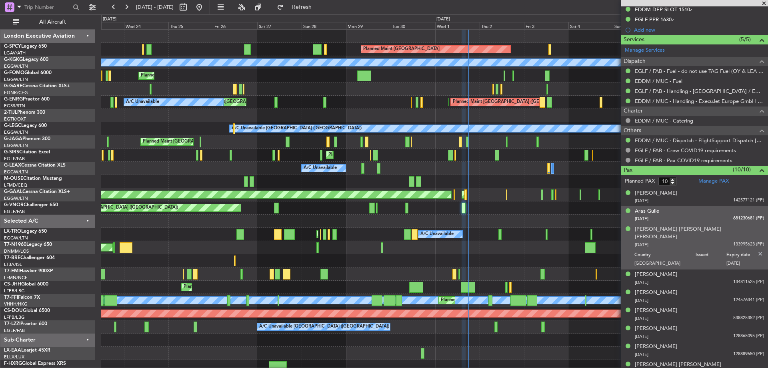
click at [703, 212] on div "Aras Gulle [DATE] 681230681 (PP)" at bounding box center [699, 215] width 129 height 16
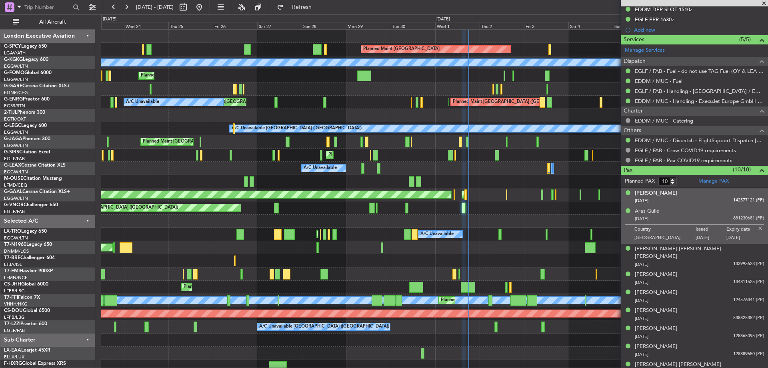
click at [710, 198] on div "[DATE] 142577121 (PP)" at bounding box center [699, 201] width 129 height 8
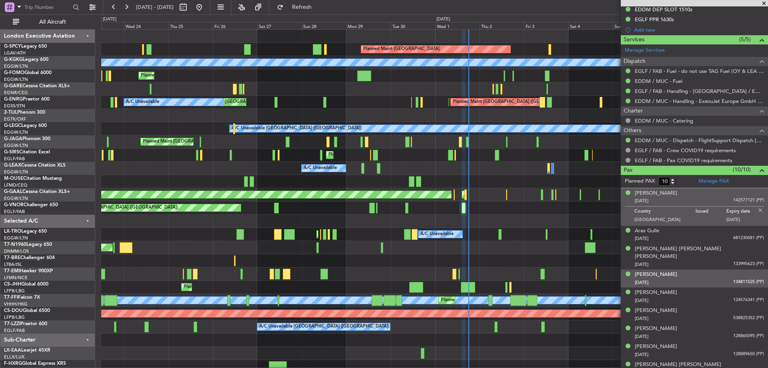
click at [698, 278] on div "[DATE] 134811525 (PP)" at bounding box center [699, 282] width 129 height 8
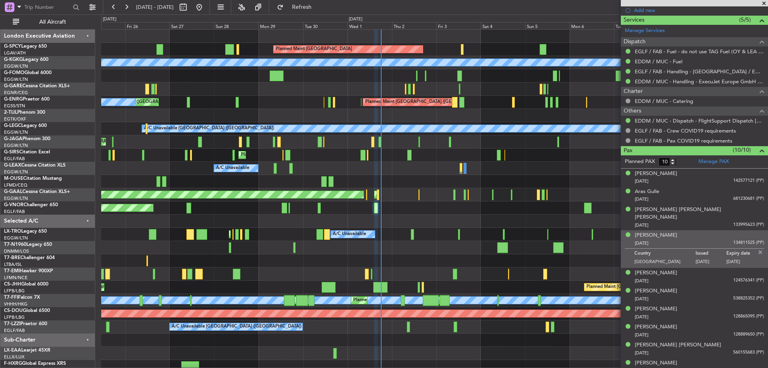
scroll to position [0, 0]
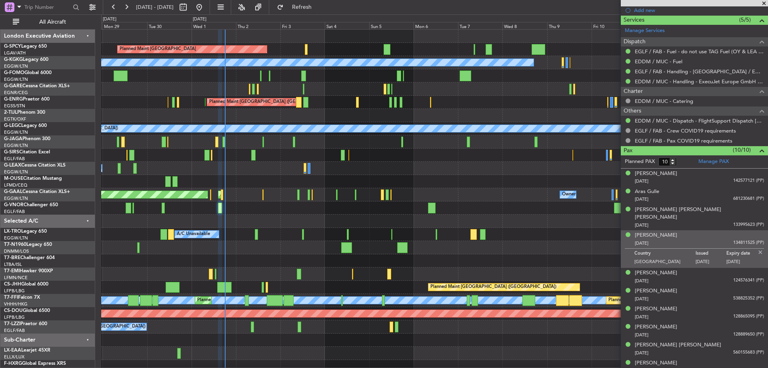
click at [260, 234] on div "Planned Maint [GEOGRAPHIC_DATA] A/C Unavailable [GEOGRAPHIC_DATA] (Ataturk) Pla…" at bounding box center [434, 201] width 667 height 343
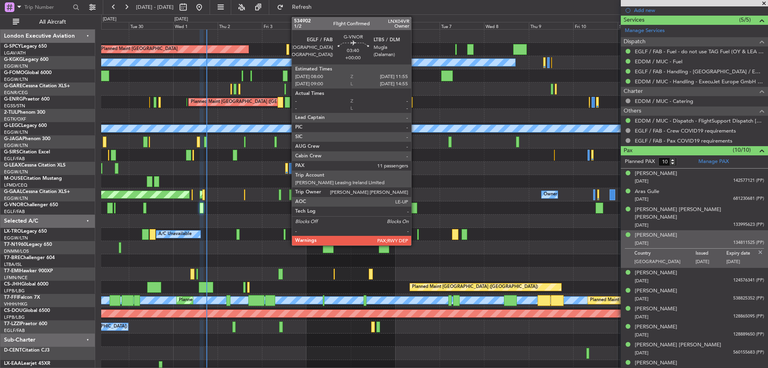
click at [415, 206] on div at bounding box center [414, 207] width 8 height 11
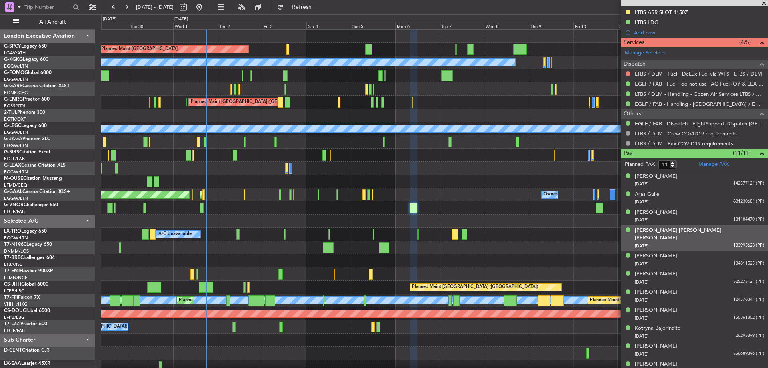
scroll to position [228, 0]
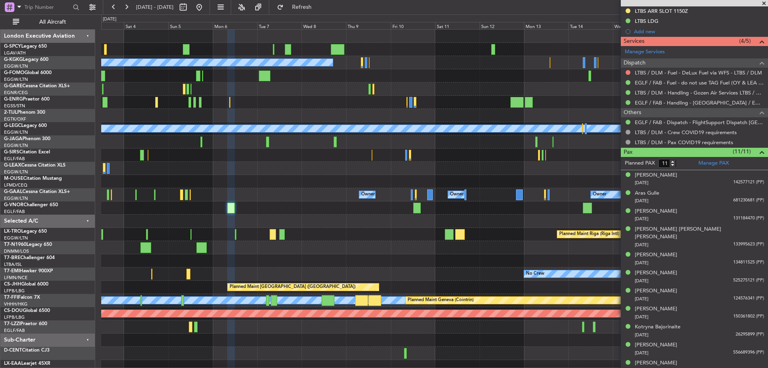
click at [318, 223] on div "Planned Maint [GEOGRAPHIC_DATA] A/C Unavailable [GEOGRAPHIC_DATA] (Ataturk) Pla…" at bounding box center [434, 201] width 667 height 343
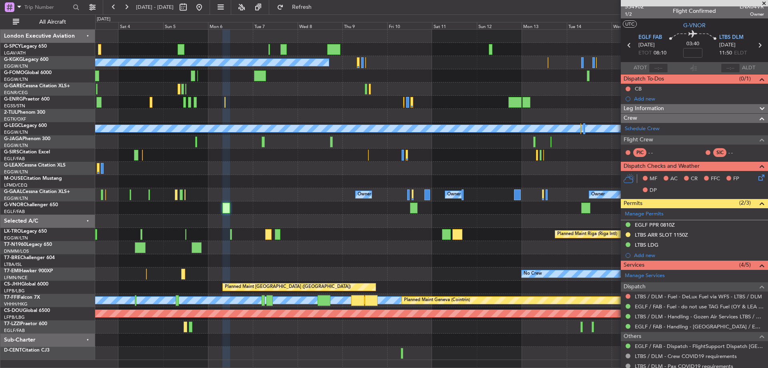
scroll to position [0, 0]
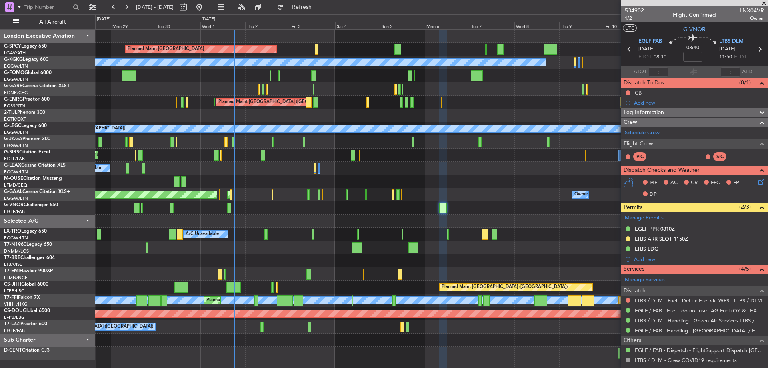
click at [487, 159] on div "Planned Maint [GEOGRAPHIC_DATA] A/C Unavailable [GEOGRAPHIC_DATA] (Ataturk) Pla…" at bounding box center [431, 195] width 673 height 330
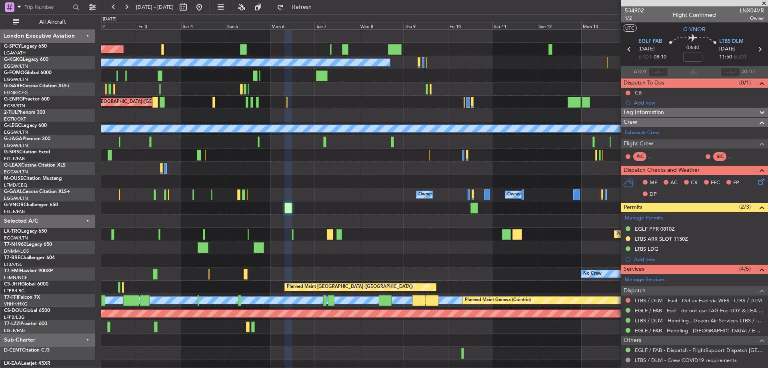
click at [227, 268] on div "Planned Maint [GEOGRAPHIC_DATA] A/C Unavailable [GEOGRAPHIC_DATA] (Ataturk) Pla…" at bounding box center [434, 201] width 667 height 343
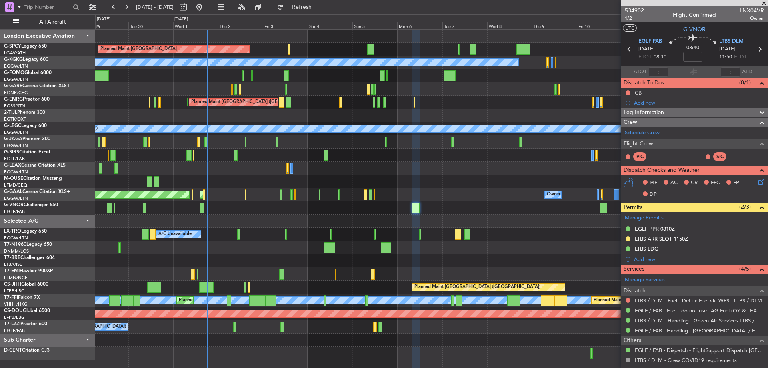
click at [492, 212] on div "Planned Maint [GEOGRAPHIC_DATA] A/C Unavailable [GEOGRAPHIC_DATA] (Ataturk) Pla…" at bounding box center [431, 195] width 673 height 330
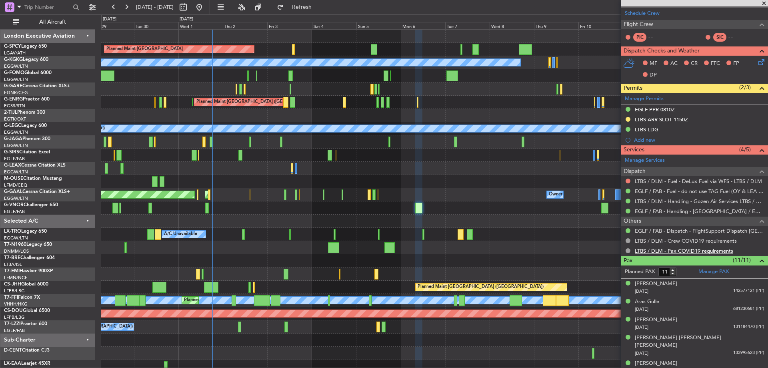
scroll to position [120, 0]
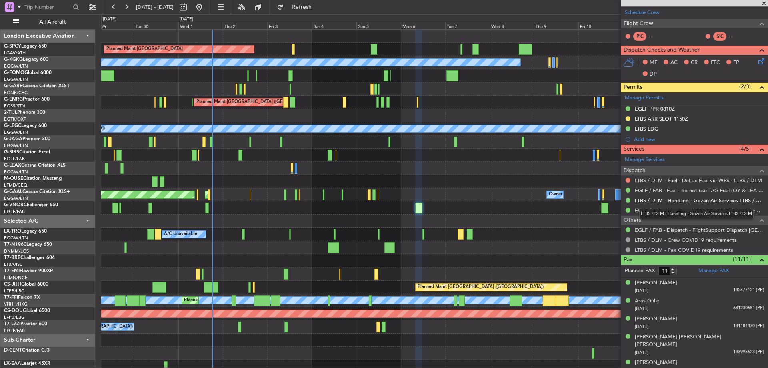
click at [703, 198] on link "LTBS / DLM - Handling - Gozen Air Services LTBS / DLM" at bounding box center [699, 200] width 129 height 7
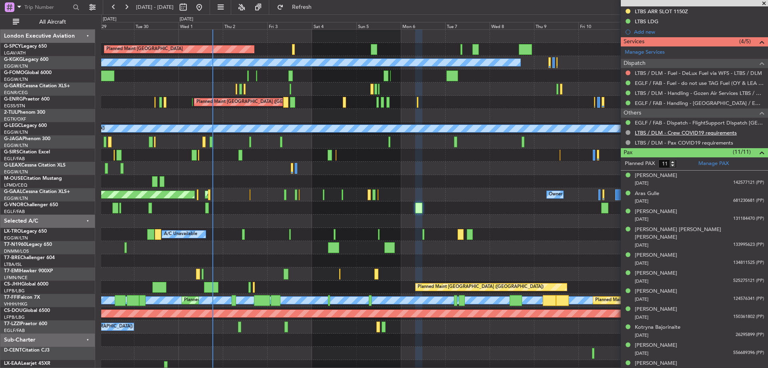
scroll to position [228, 0]
click at [716, 120] on link "EGLF / FAB - Dispatch - FlightSupport Dispatch [GEOGRAPHIC_DATA]" at bounding box center [699, 122] width 129 height 7
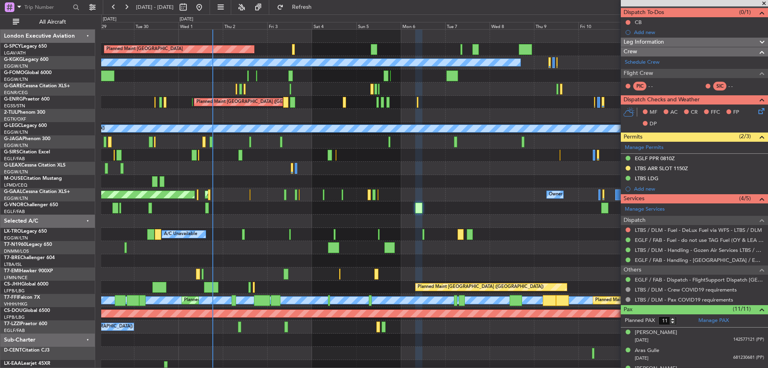
scroll to position [0, 0]
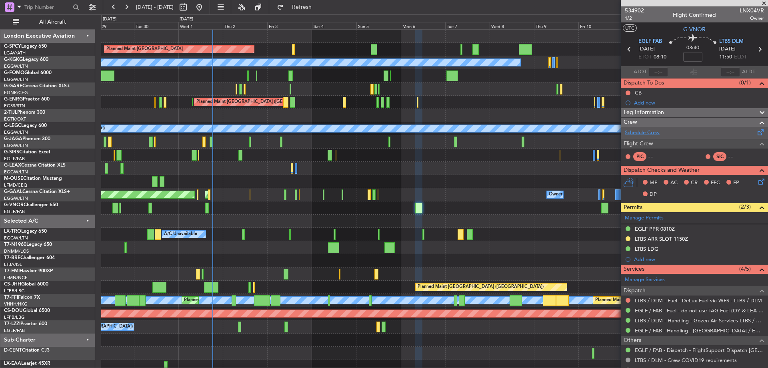
click at [659, 129] on link "Schedule Crew" at bounding box center [642, 133] width 35 height 8
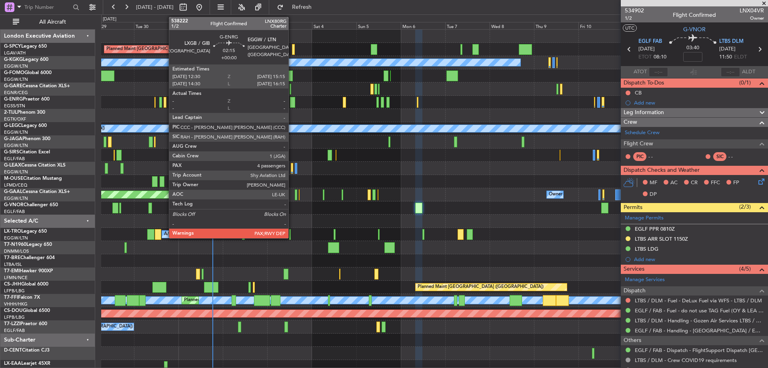
click at [292, 101] on div at bounding box center [292, 102] width 5 height 11
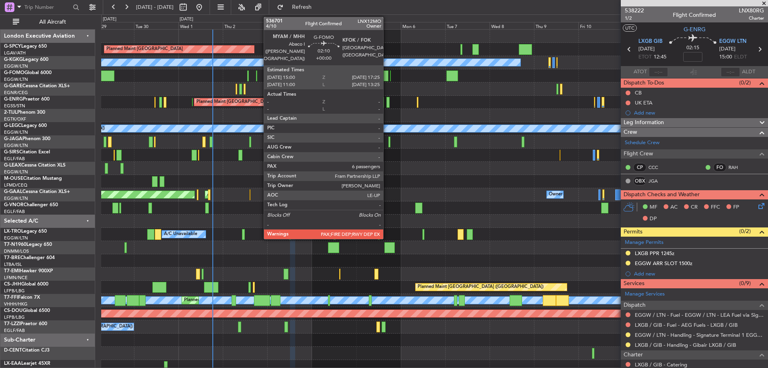
click at [387, 76] on div at bounding box center [386, 75] width 5 height 11
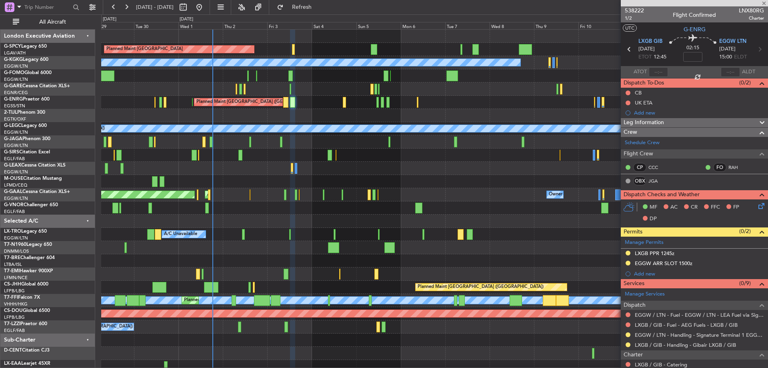
type input "6"
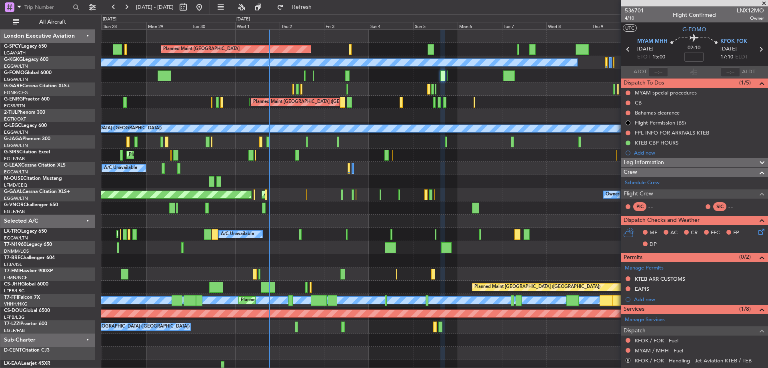
click at [304, 134] on div "A/C Unavailable [GEOGRAPHIC_DATA] ([GEOGRAPHIC_DATA])" at bounding box center [434, 128] width 667 height 13
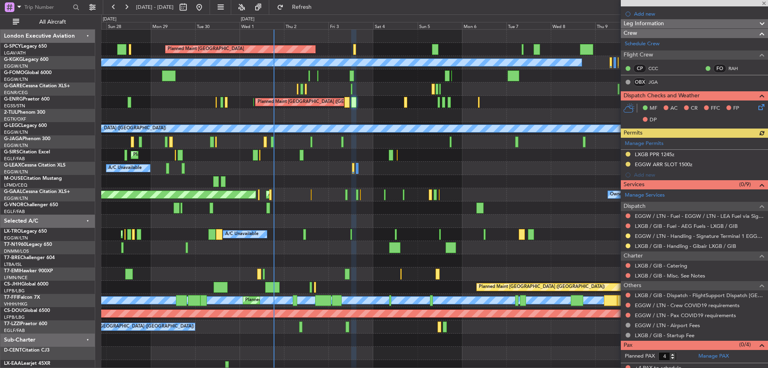
scroll to position [104, 0]
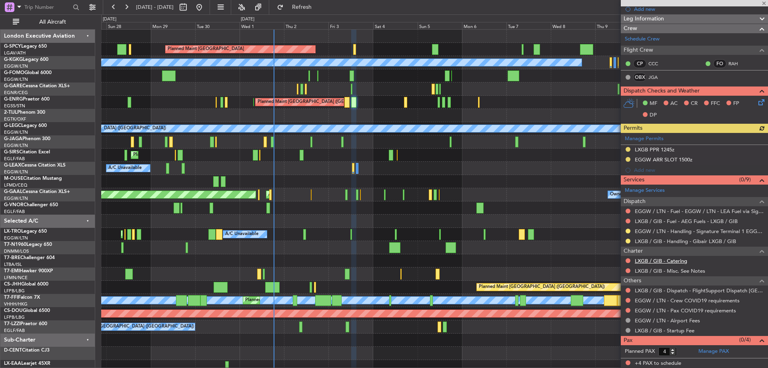
click at [653, 257] on link "LXGB / GIB - Catering" at bounding box center [661, 260] width 52 height 7
click at [627, 260] on button at bounding box center [628, 260] width 5 height 5
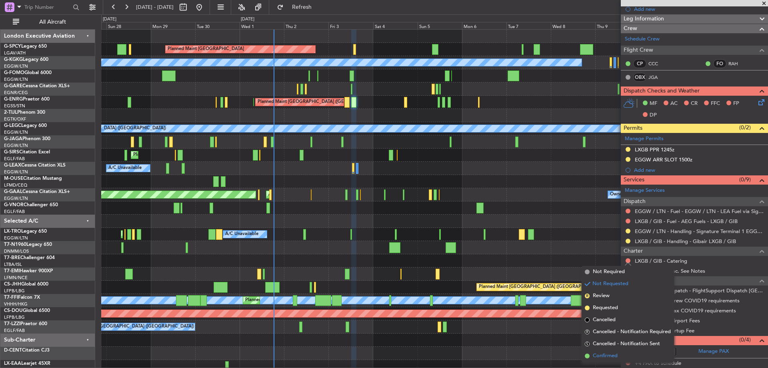
click at [613, 353] on span "Confirmed" at bounding box center [605, 356] width 25 height 8
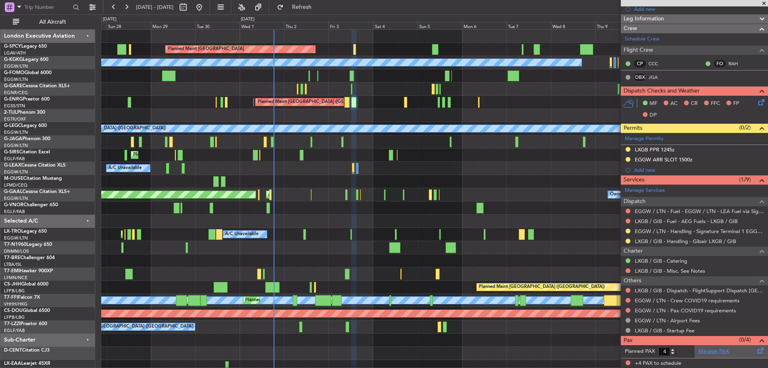
click at [722, 353] on link "Manage PAX" at bounding box center [714, 351] width 30 height 8
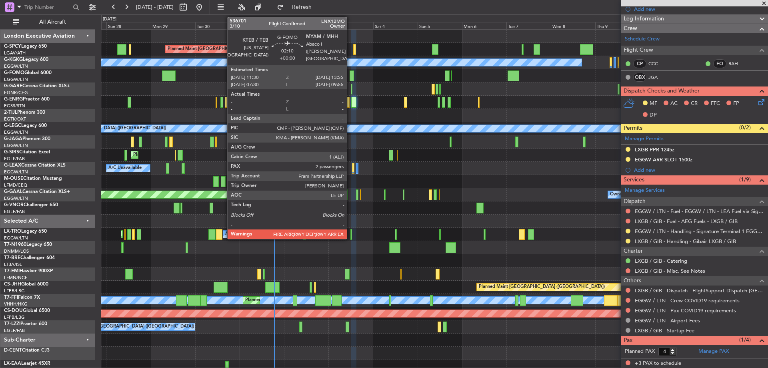
click at [350, 76] on div at bounding box center [352, 75] width 5 height 11
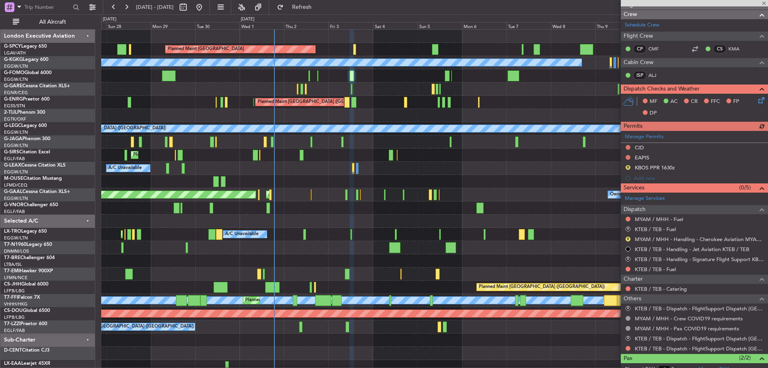
scroll to position [160, 0]
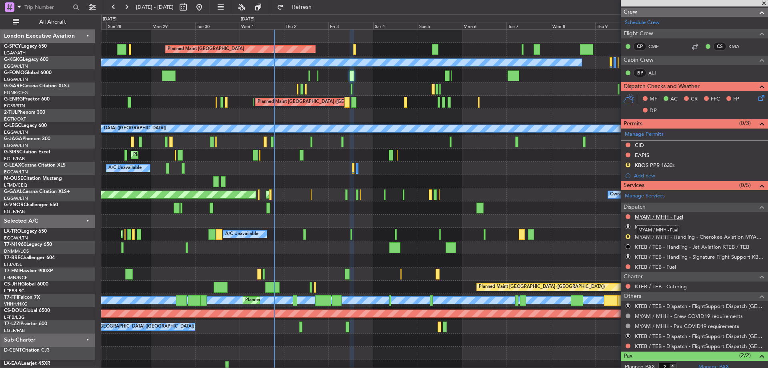
click at [679, 215] on link "MYAM / MHH - Fuel" at bounding box center [659, 216] width 48 height 7
click at [671, 266] on link "KTEB / TEB - Fuel" at bounding box center [655, 266] width 41 height 7
click at [302, 8] on button "Refresh" at bounding box center [297, 7] width 48 height 13
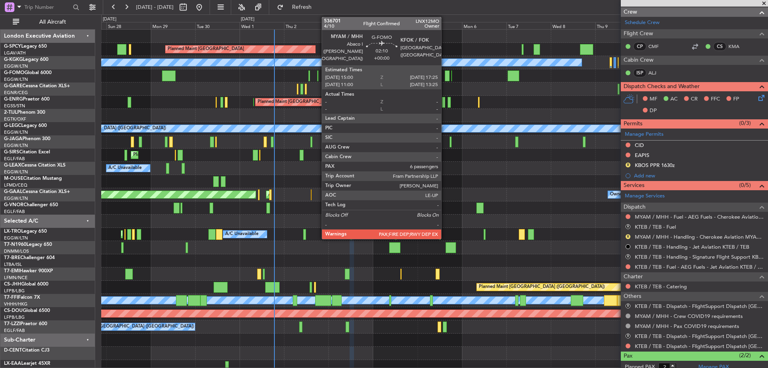
click at [445, 76] on div at bounding box center [447, 75] width 5 height 11
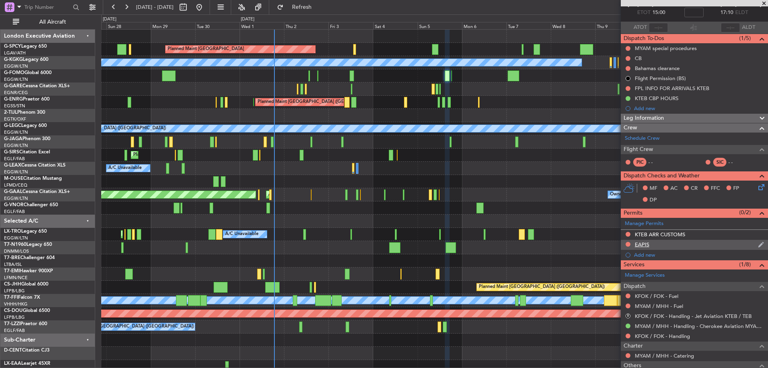
scroll to position [120, 0]
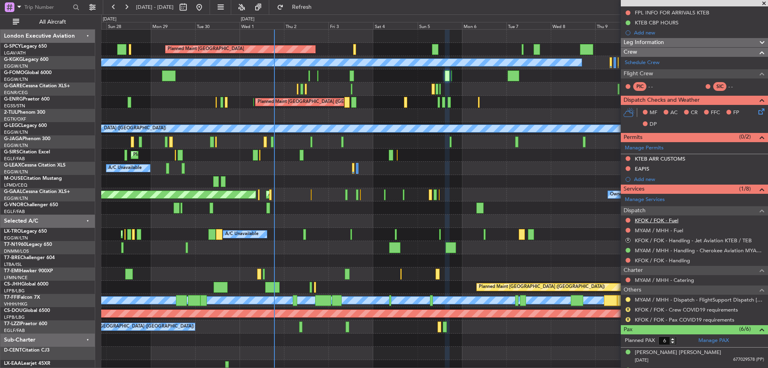
click at [673, 217] on link "KFOK / FOK - Fuel" at bounding box center [657, 220] width 44 height 7
click at [671, 227] on link "MYAM / MHH - Fuel" at bounding box center [659, 230] width 48 height 7
click at [677, 258] on link "KFOK / FOK - Handling" at bounding box center [662, 260] width 55 height 7
click at [319, 8] on span "Refresh" at bounding box center [302, 7] width 34 height 6
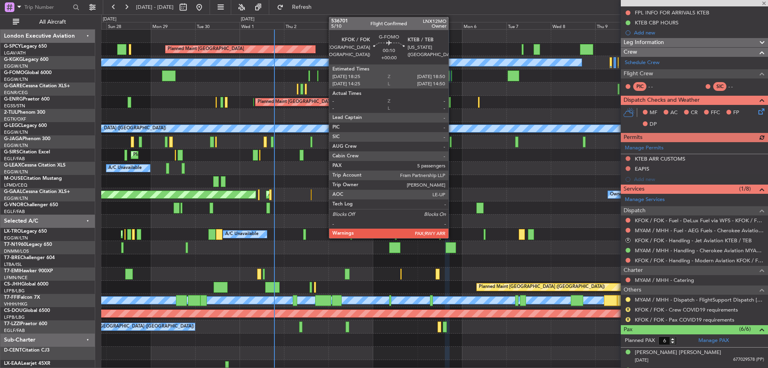
click at [452, 74] on div at bounding box center [451, 75] width 1 height 11
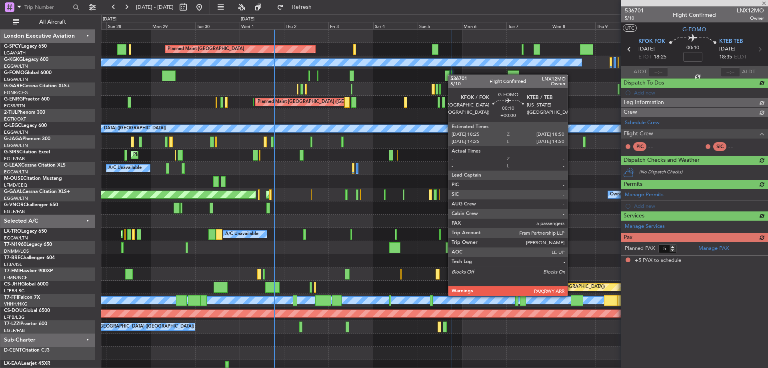
scroll to position [0, 0]
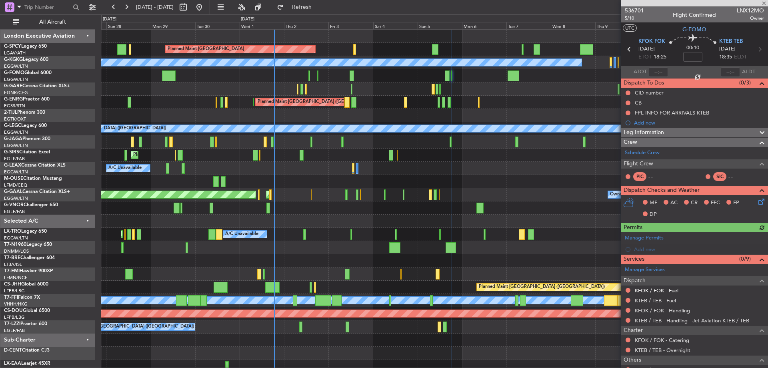
click at [665, 291] on link "KFOK / FOK - Fuel" at bounding box center [657, 290] width 44 height 7
click at [665, 301] on link "KTEB / TEB - Fuel" at bounding box center [655, 300] width 41 height 7
click at [683, 308] on link "KFOK / FOK - Handling" at bounding box center [662, 310] width 55 height 7
click at [319, 7] on span "Refresh" at bounding box center [302, 7] width 34 height 6
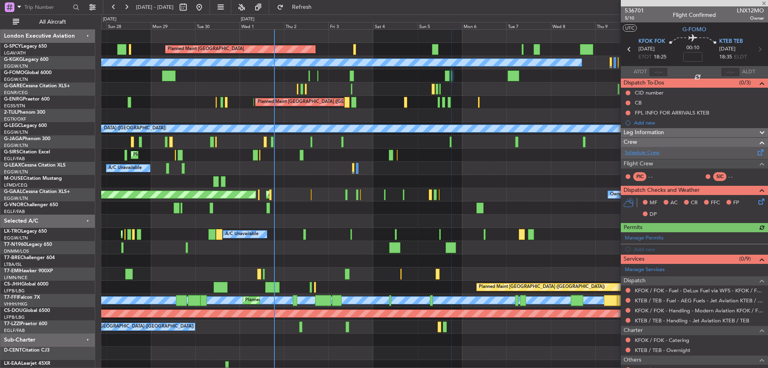
click at [655, 154] on link "Schedule Crew" at bounding box center [642, 153] width 35 height 8
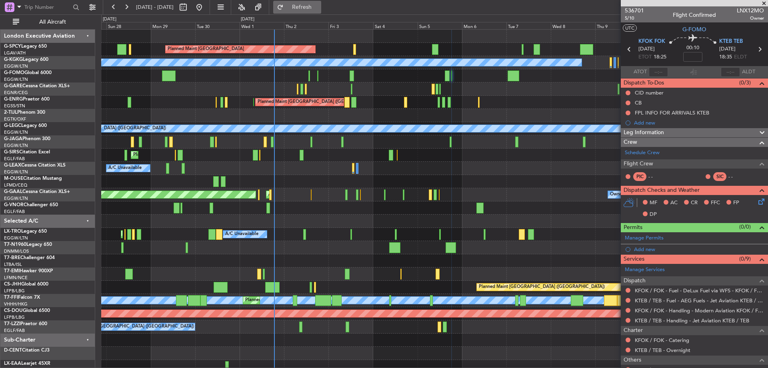
click at [319, 4] on span "Refresh" at bounding box center [302, 7] width 34 height 6
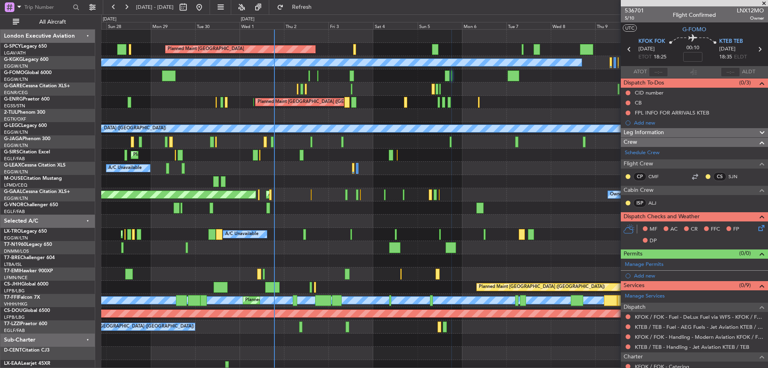
click at [765, 2] on span at bounding box center [764, 3] width 8 height 7
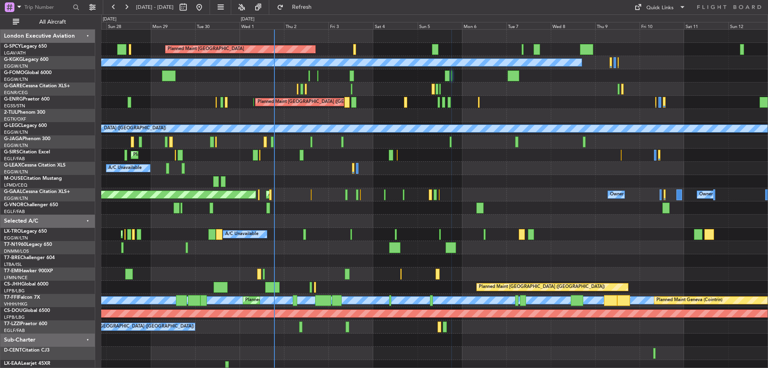
type input "0"
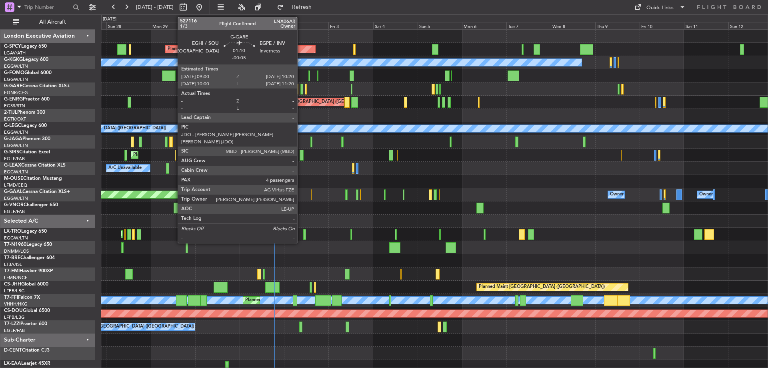
click at [301, 88] on div at bounding box center [301, 89] width 3 height 11
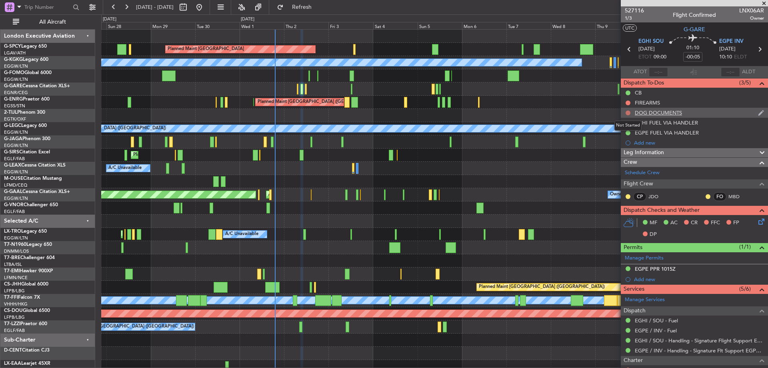
click at [627, 112] on button at bounding box center [628, 112] width 5 height 5
click at [628, 148] on span "Completed" at bounding box center [632, 148] width 26 height 8
click at [627, 100] on button at bounding box center [628, 102] width 5 height 5
click at [625, 140] on span "Completed" at bounding box center [632, 138] width 26 height 8
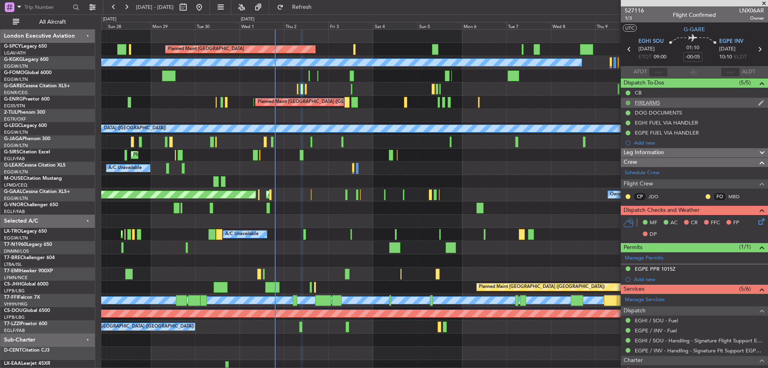
click at [628, 102] on button at bounding box center [628, 102] width 5 height 5
click at [625, 149] on span "Cancelled" at bounding box center [629, 150] width 23 height 8
click at [627, 110] on button at bounding box center [628, 112] width 5 height 5
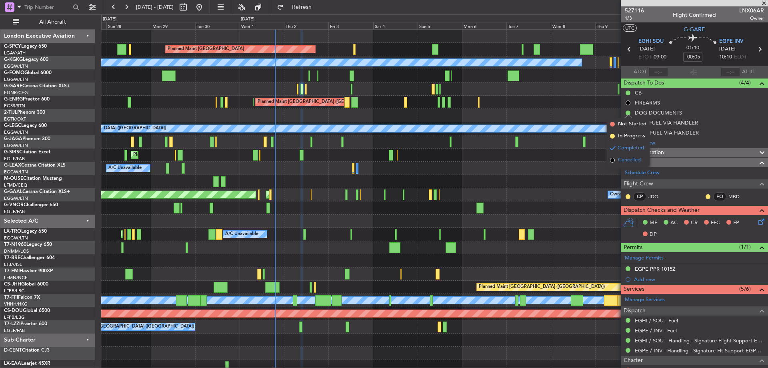
click at [627, 162] on span "Cancelled" at bounding box center [629, 160] width 23 height 8
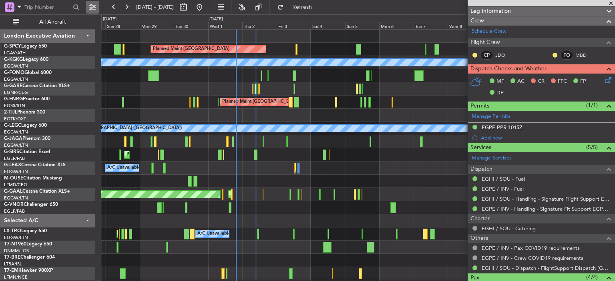
scroll to position [140, 0]
